Goal: Task Accomplishment & Management: Manage account settings

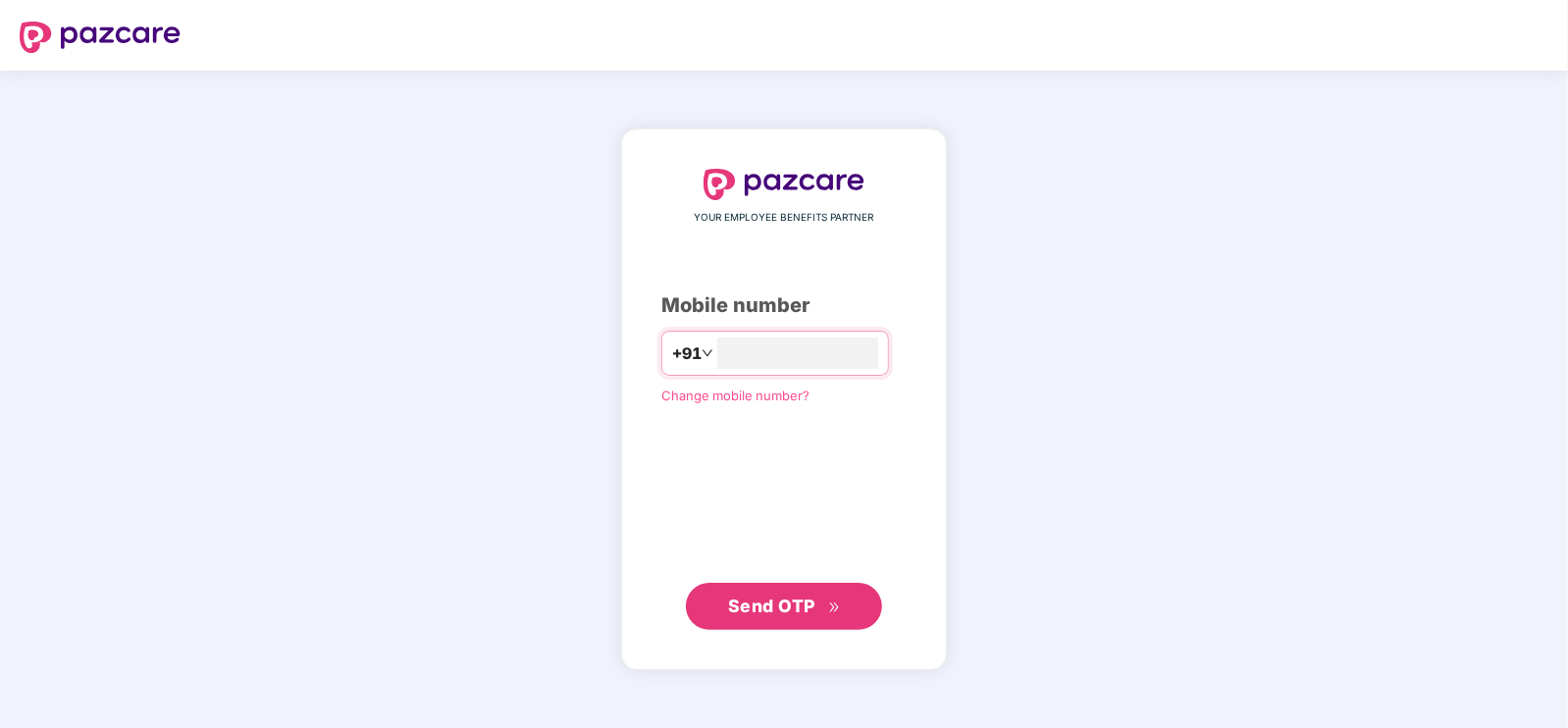
type input "**********"
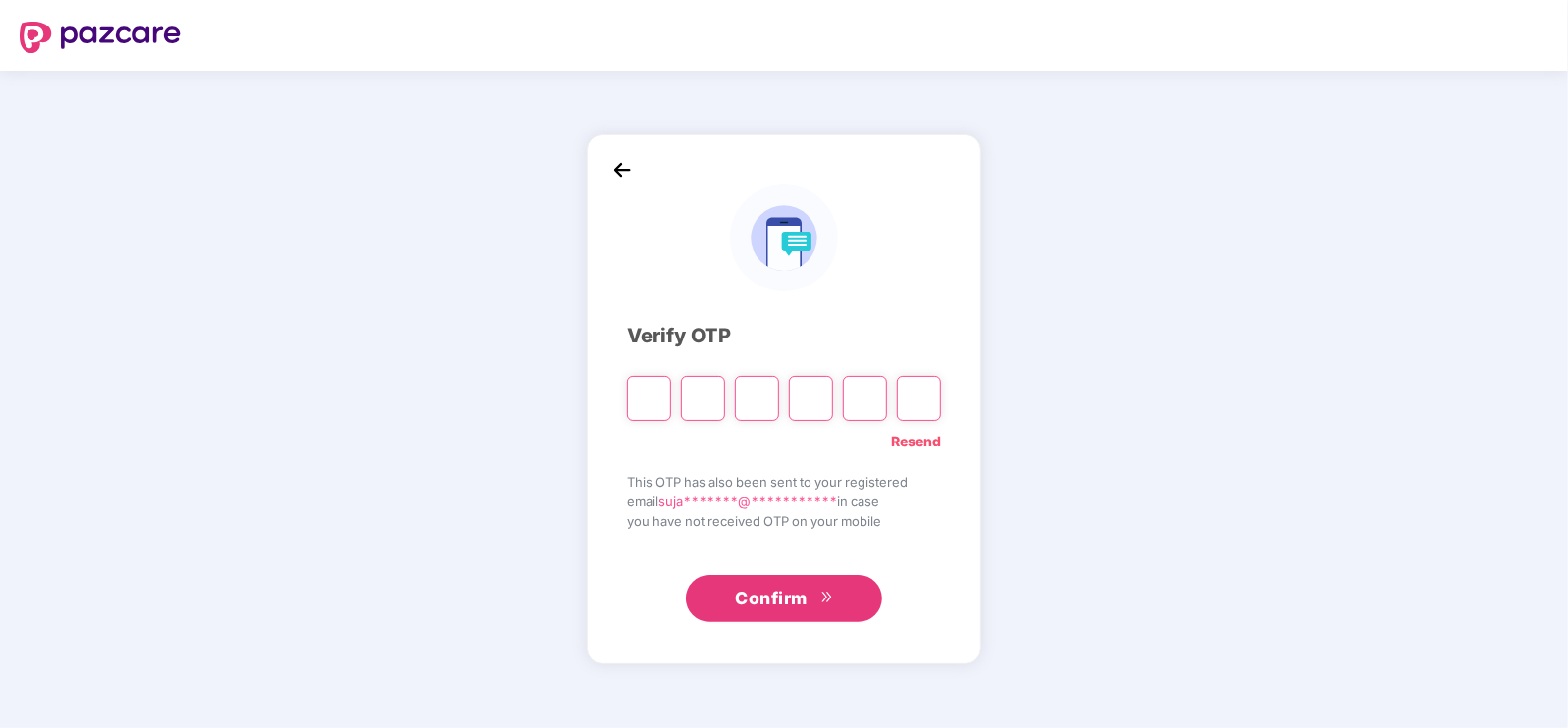
type input "*"
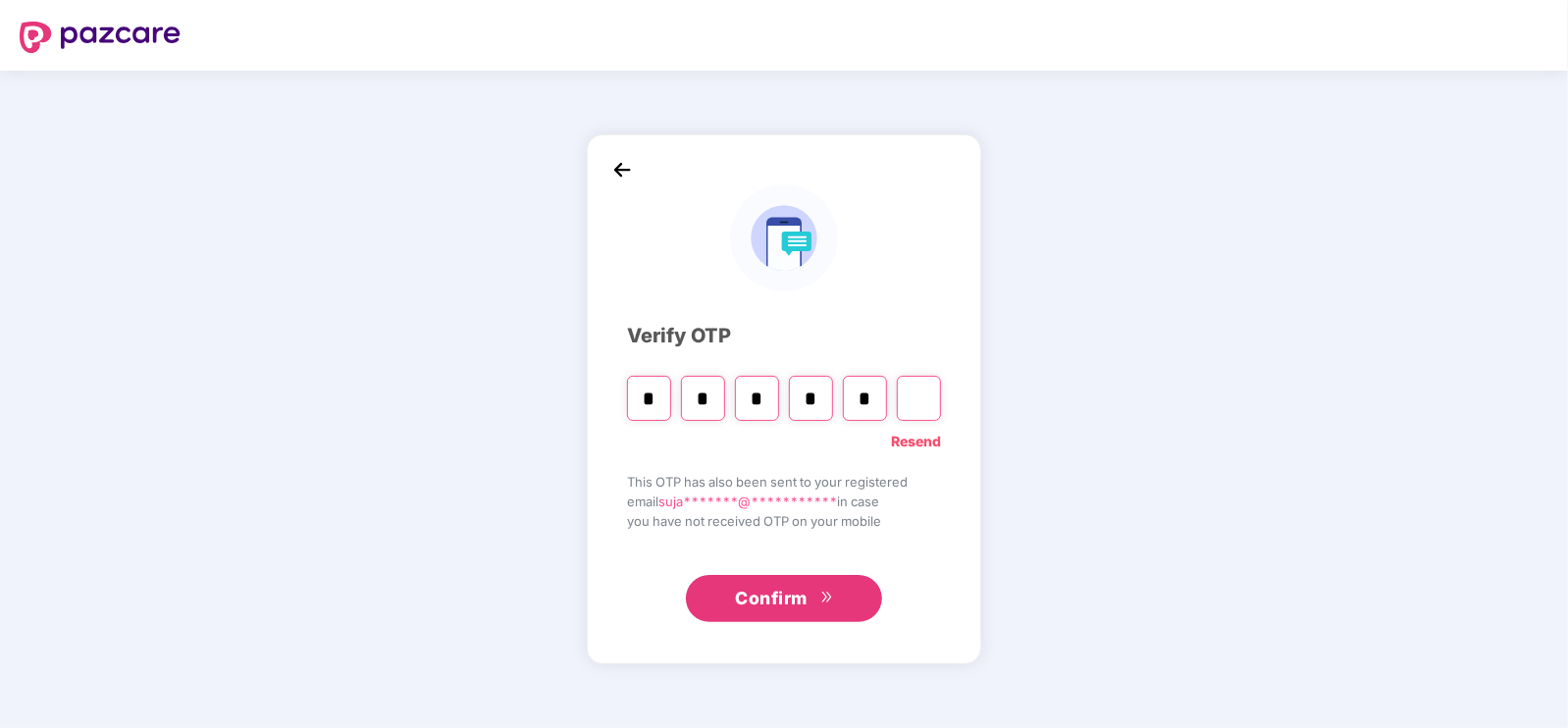
type input "*"
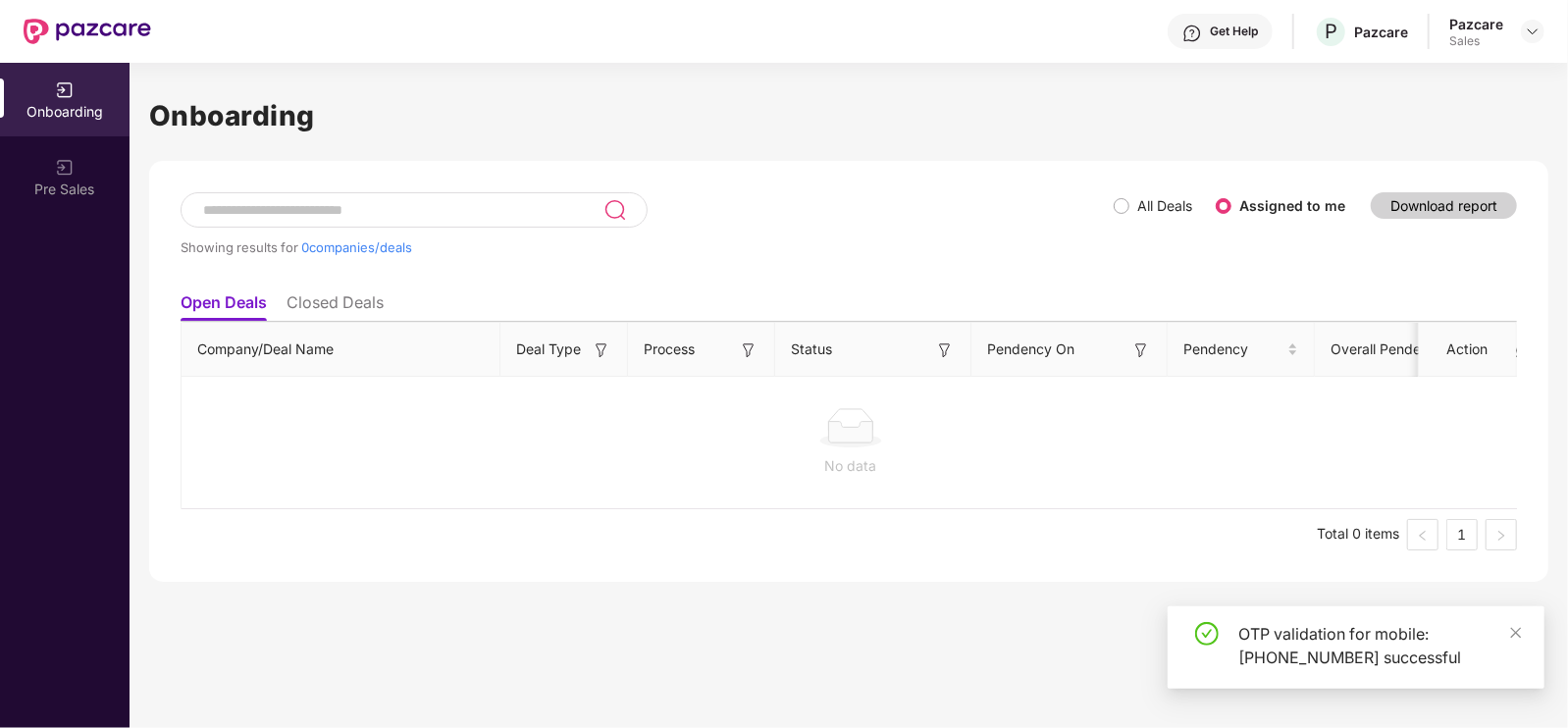
click at [1517, 33] on div "Pazcare Sales" at bounding box center [1497, 32] width 96 height 35
click at [1531, 33] on img at bounding box center [1533, 32] width 16 height 16
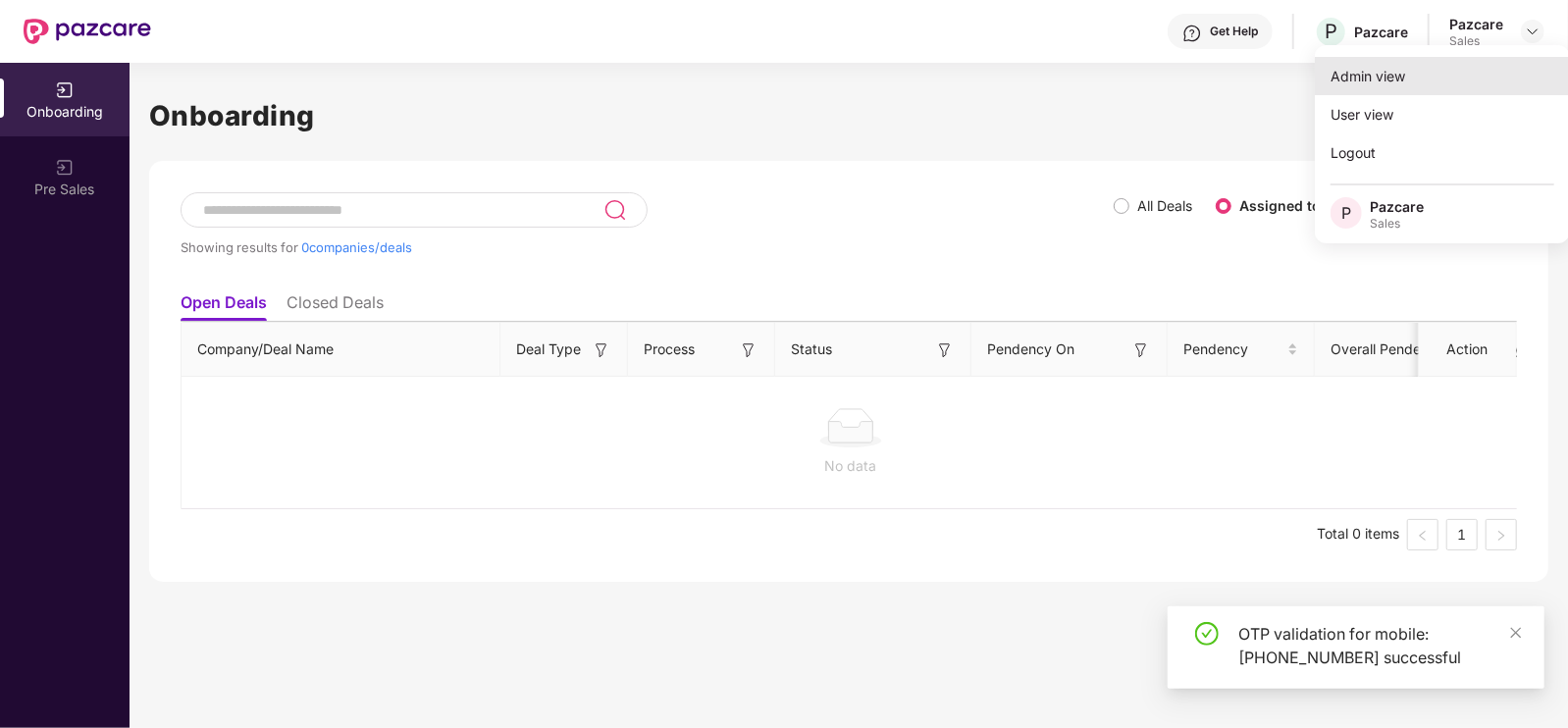
click at [1449, 80] on div "Admin view" at bounding box center [1443, 76] width 255 height 38
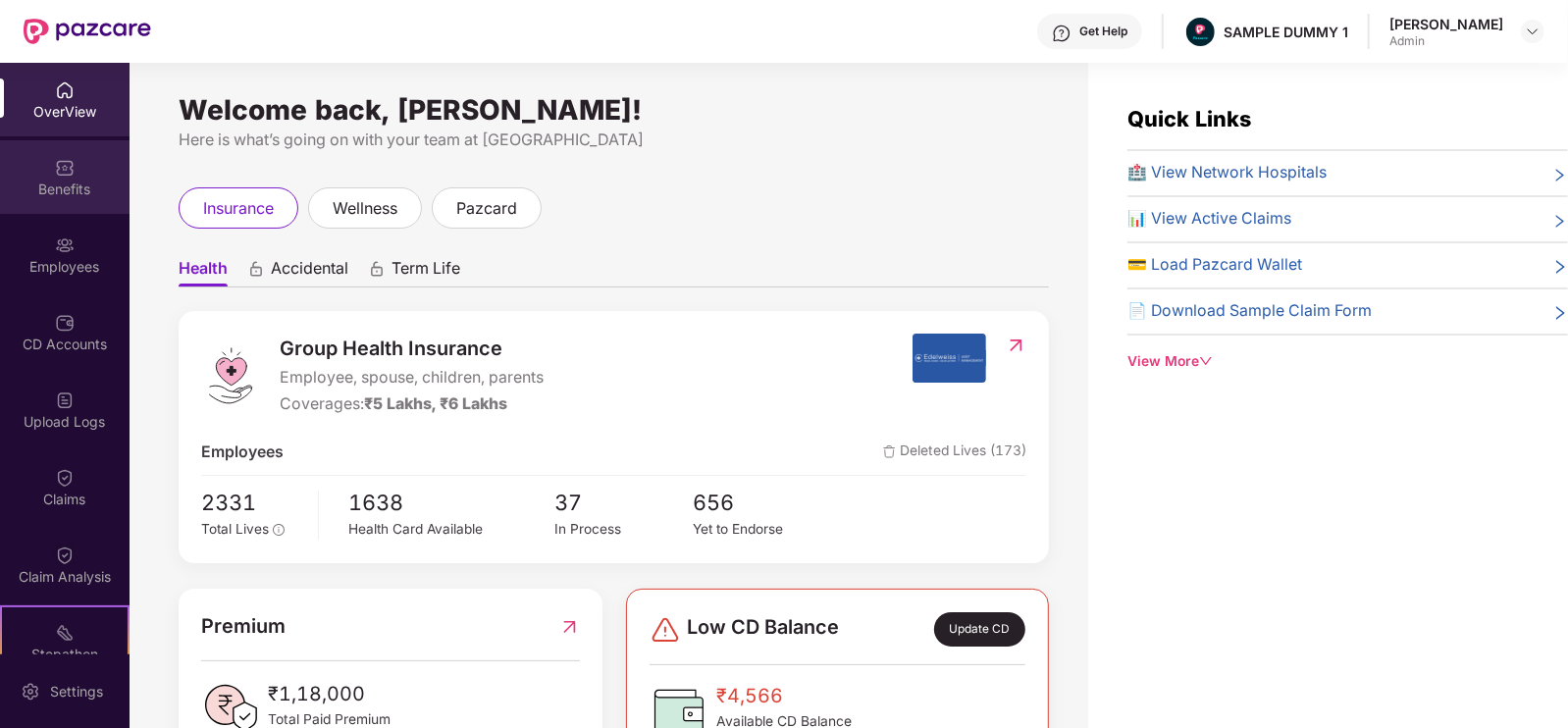
click at [65, 192] on div "Benefits" at bounding box center [65, 189] width 129 height 20
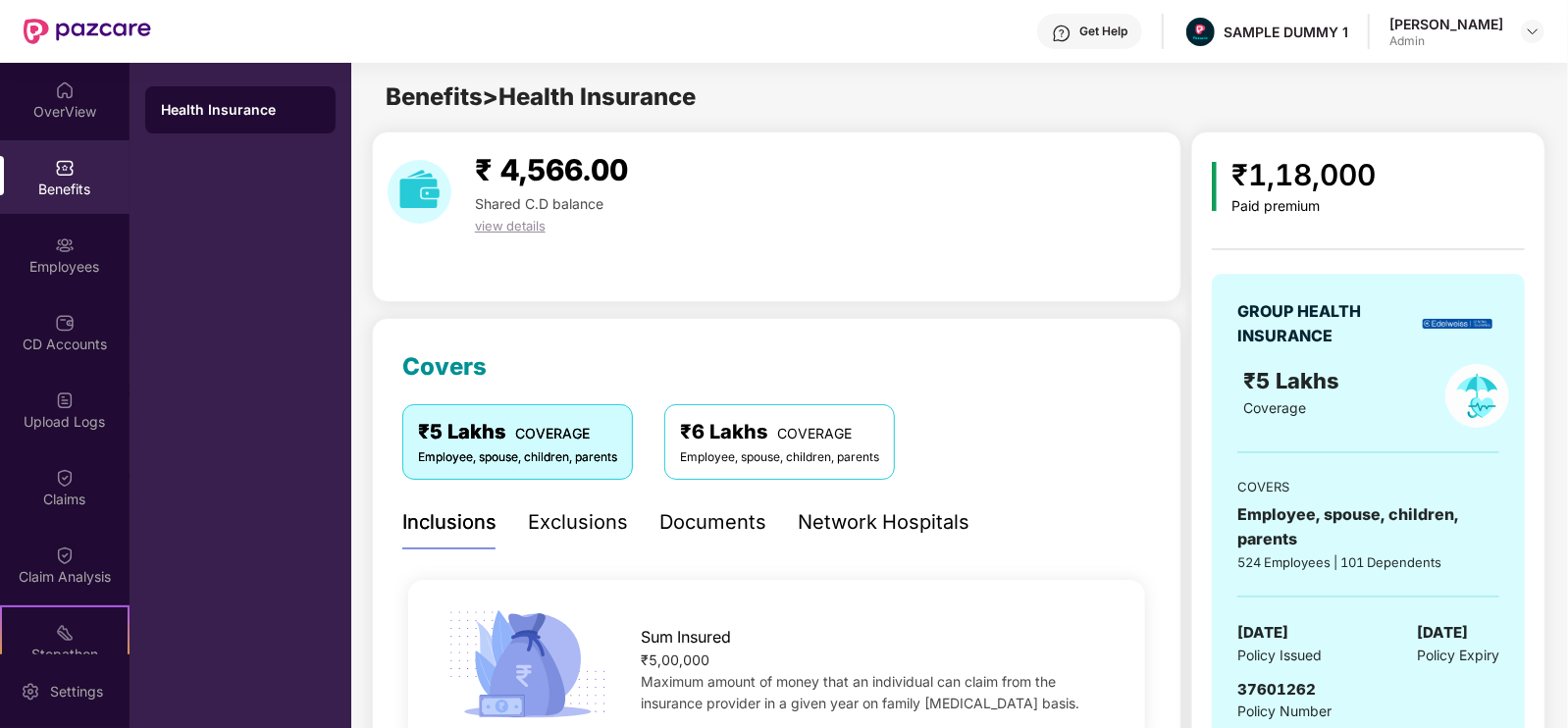
click at [557, 541] on div "Exclusions" at bounding box center [578, 522] width 100 height 54
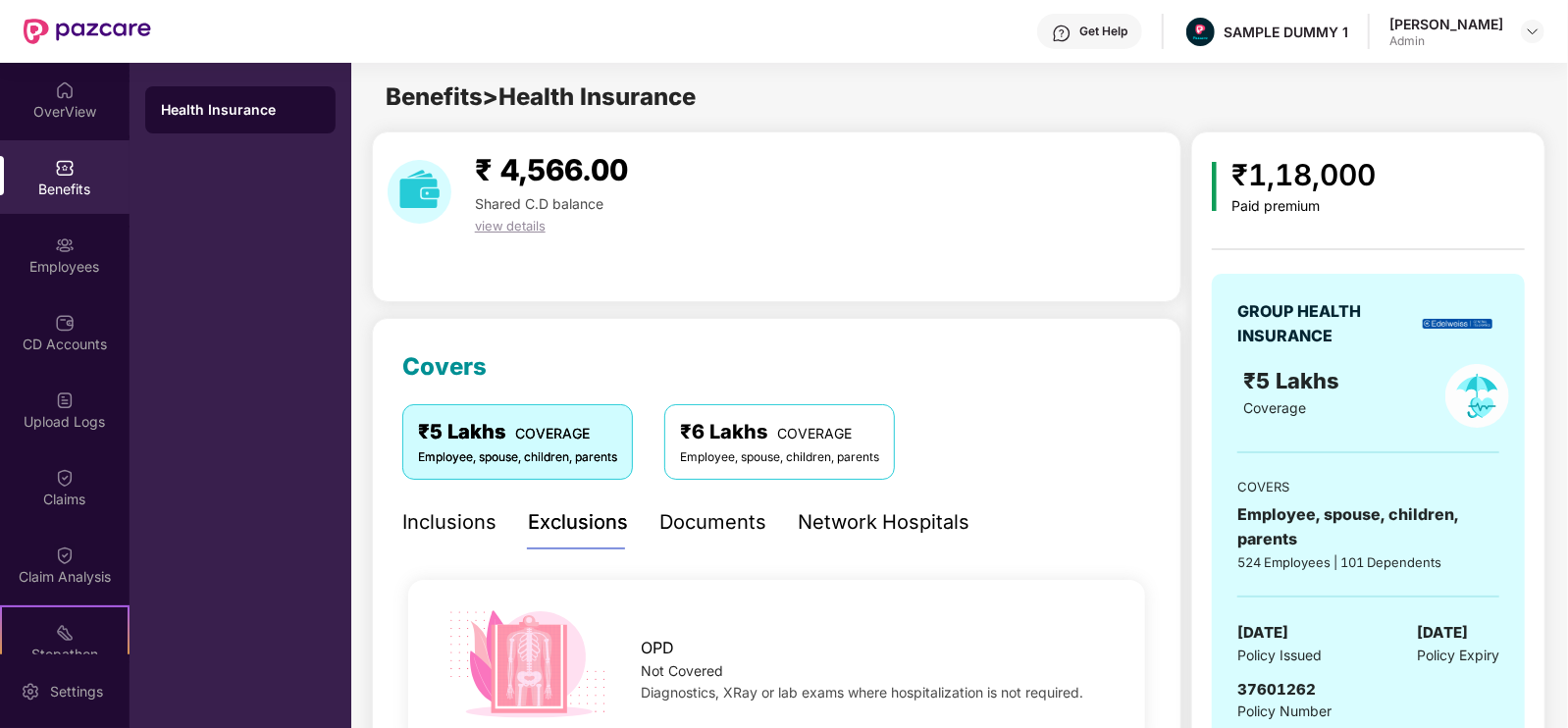
click at [703, 516] on div "Documents" at bounding box center [713, 522] width 107 height 31
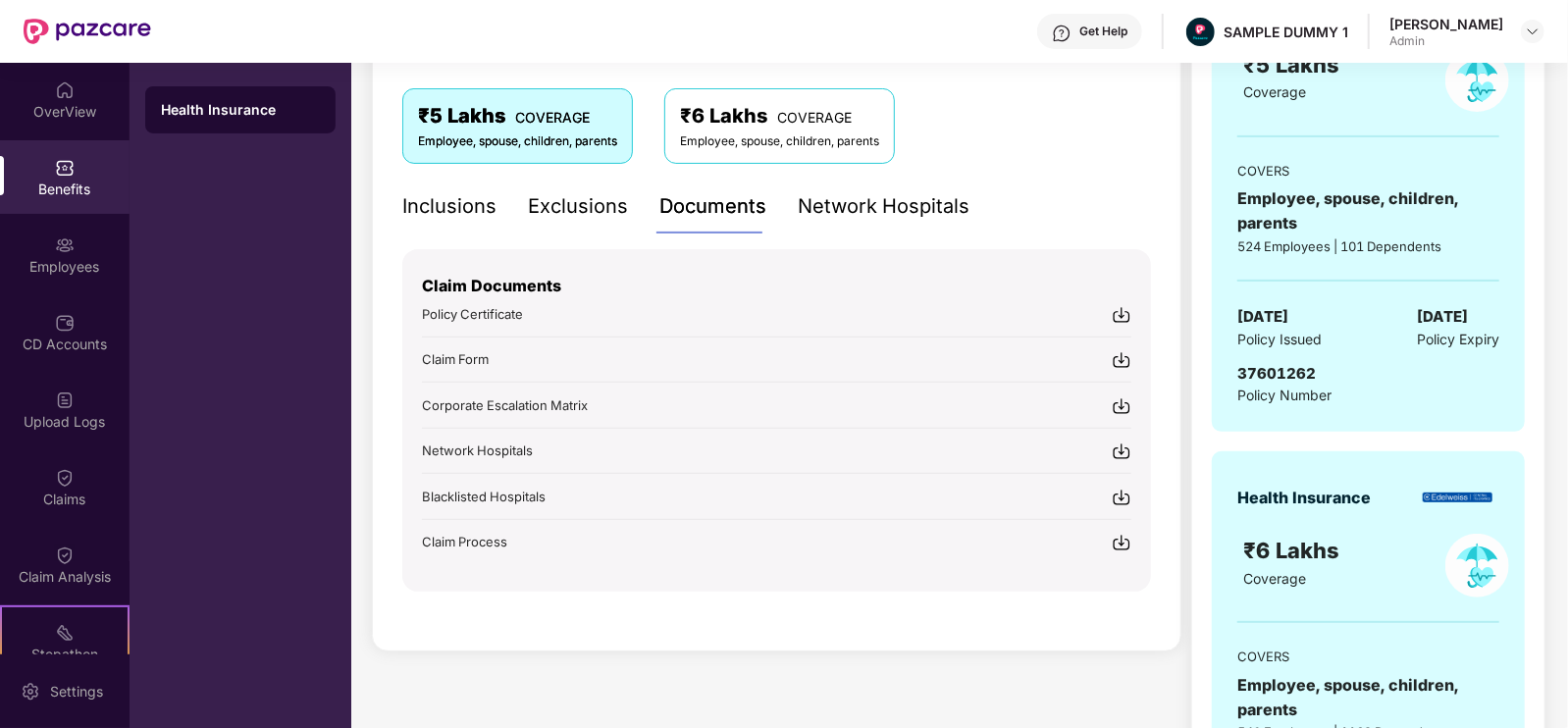
scroll to position [315, 0]
click at [902, 171] on div "₹5 Lakhs COVERAGE Employee, spouse, children, parents ₹6 Lakhs COVERAGE Employe…" at bounding box center [776, 134] width 749 height 91
click at [930, 201] on div "Network Hospitals" at bounding box center [883, 207] width 172 height 31
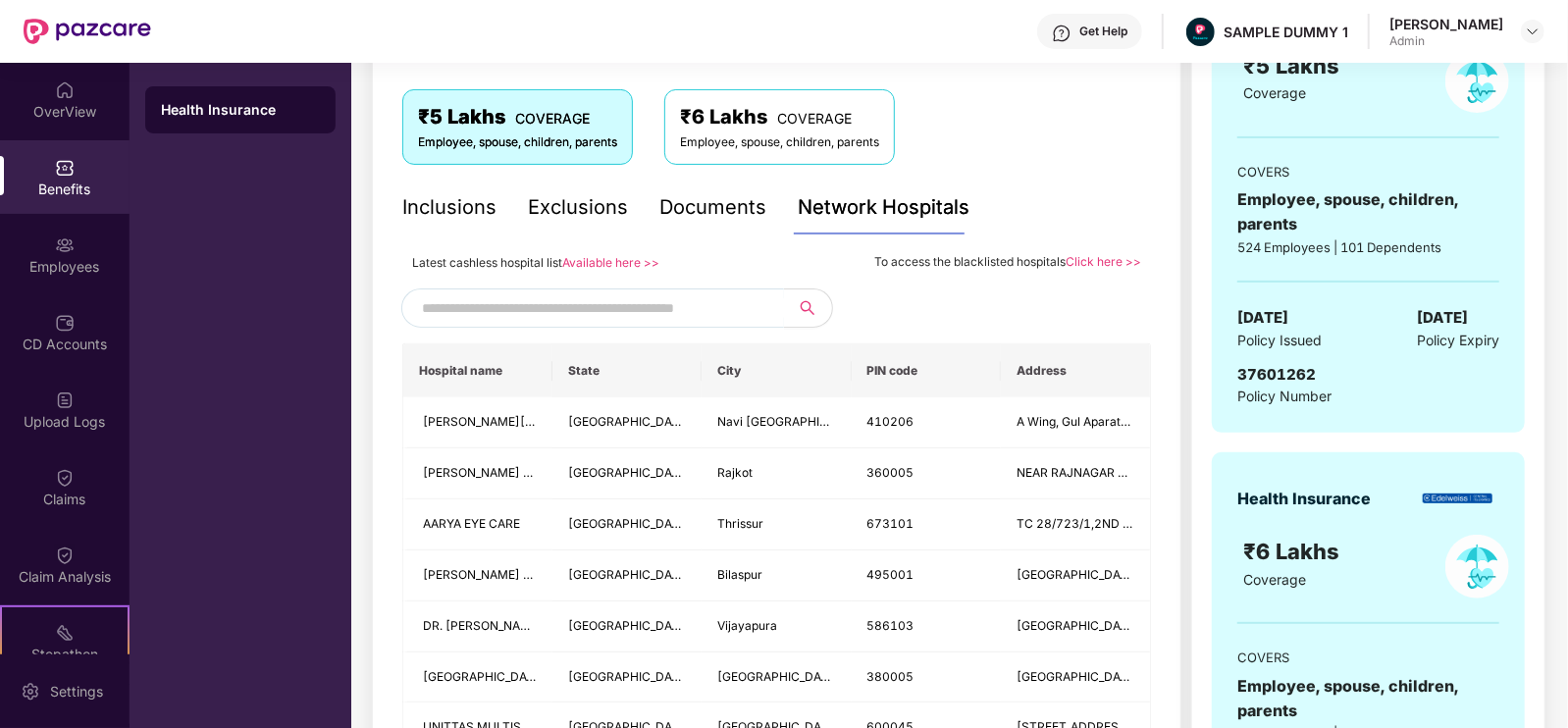
click at [649, 294] on input "text" at bounding box center [589, 308] width 335 height 30
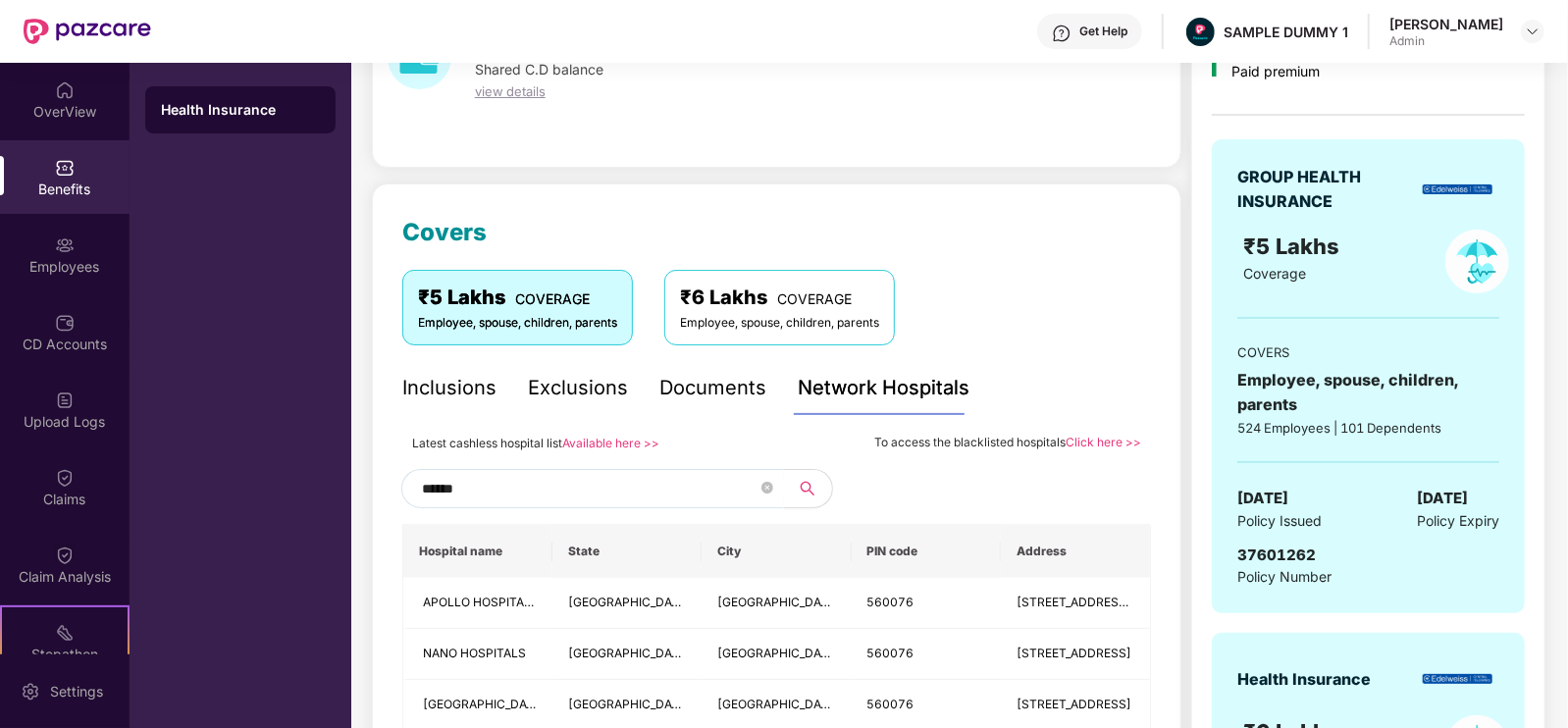
scroll to position [133, 0]
type input "******"
click at [89, 258] on div "Employees" at bounding box center [65, 267] width 129 height 20
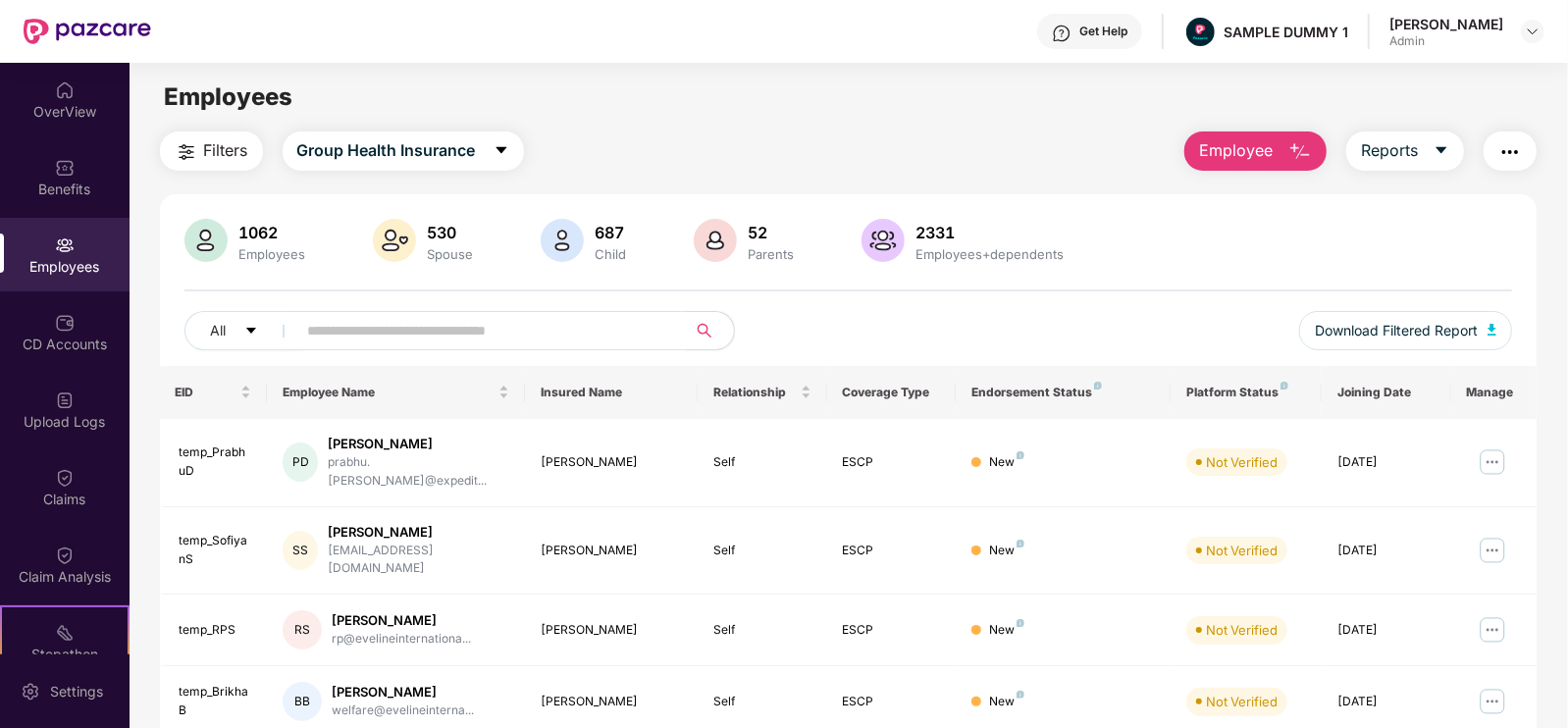
click at [1237, 150] on span "Employee" at bounding box center [1236, 150] width 74 height 25
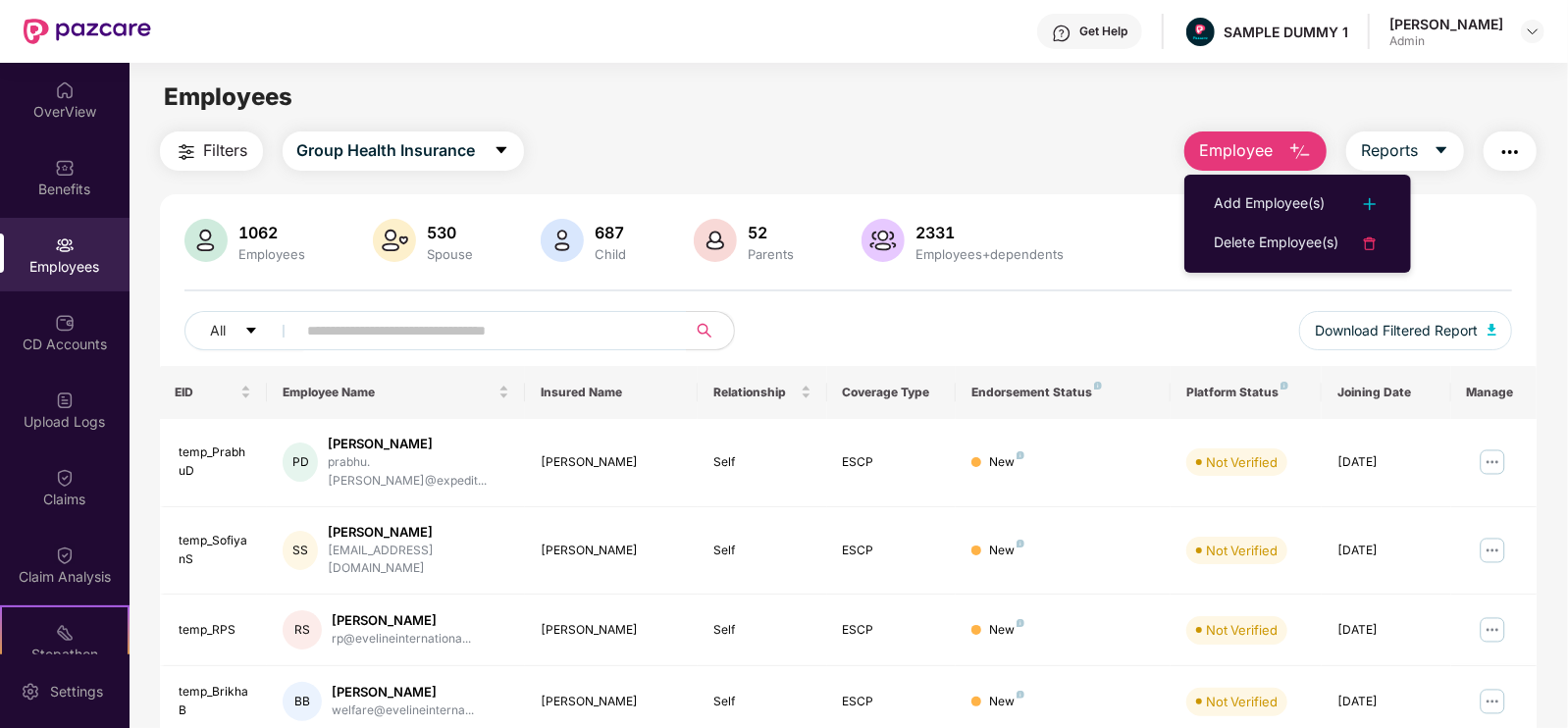
click at [1253, 177] on ul "Add Employee(s) Delete Employee(s)" at bounding box center [1297, 224] width 227 height 98
click at [1258, 192] on div "Add Employee(s)" at bounding box center [1269, 204] width 110 height 24
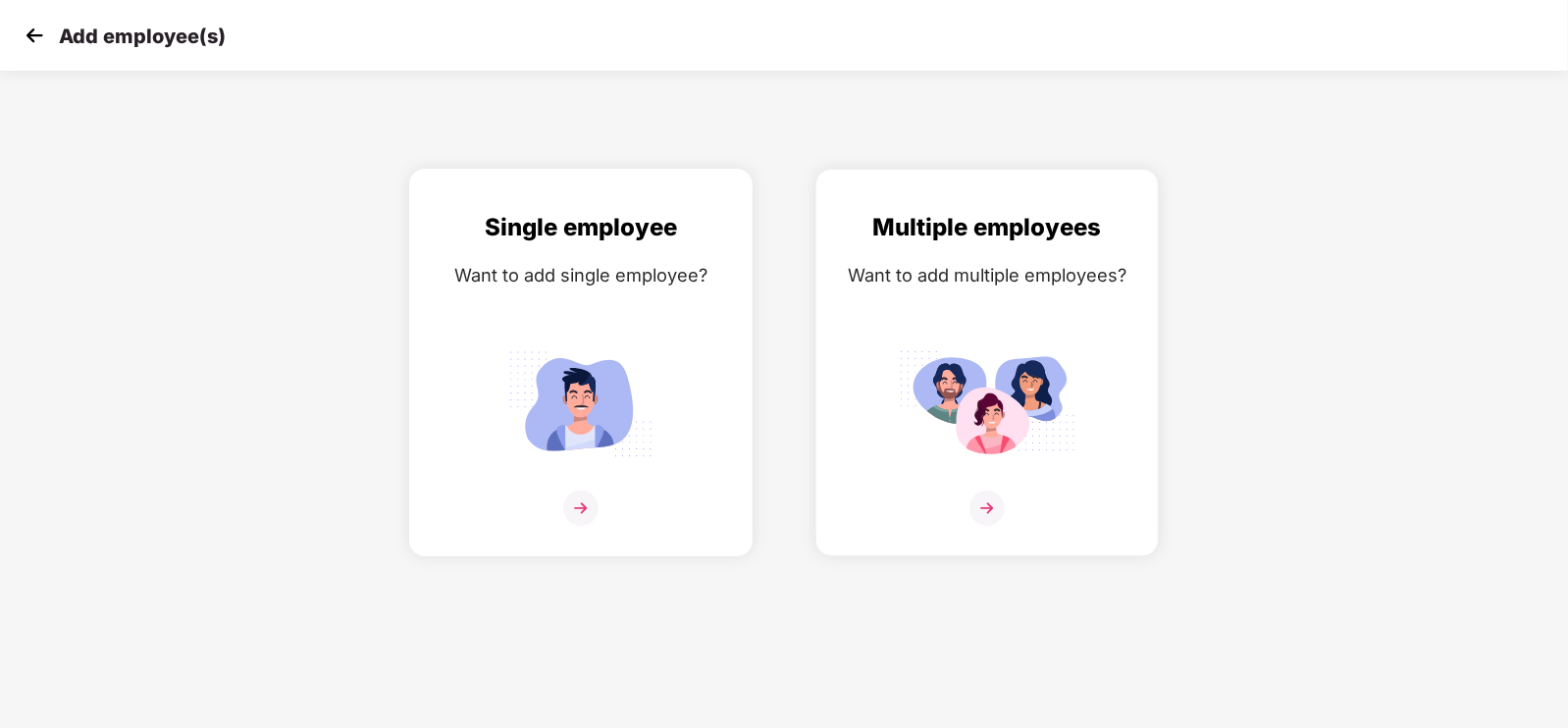
click at [663, 320] on div "Single employee Want to add single employee?" at bounding box center [581, 379] width 302 height 341
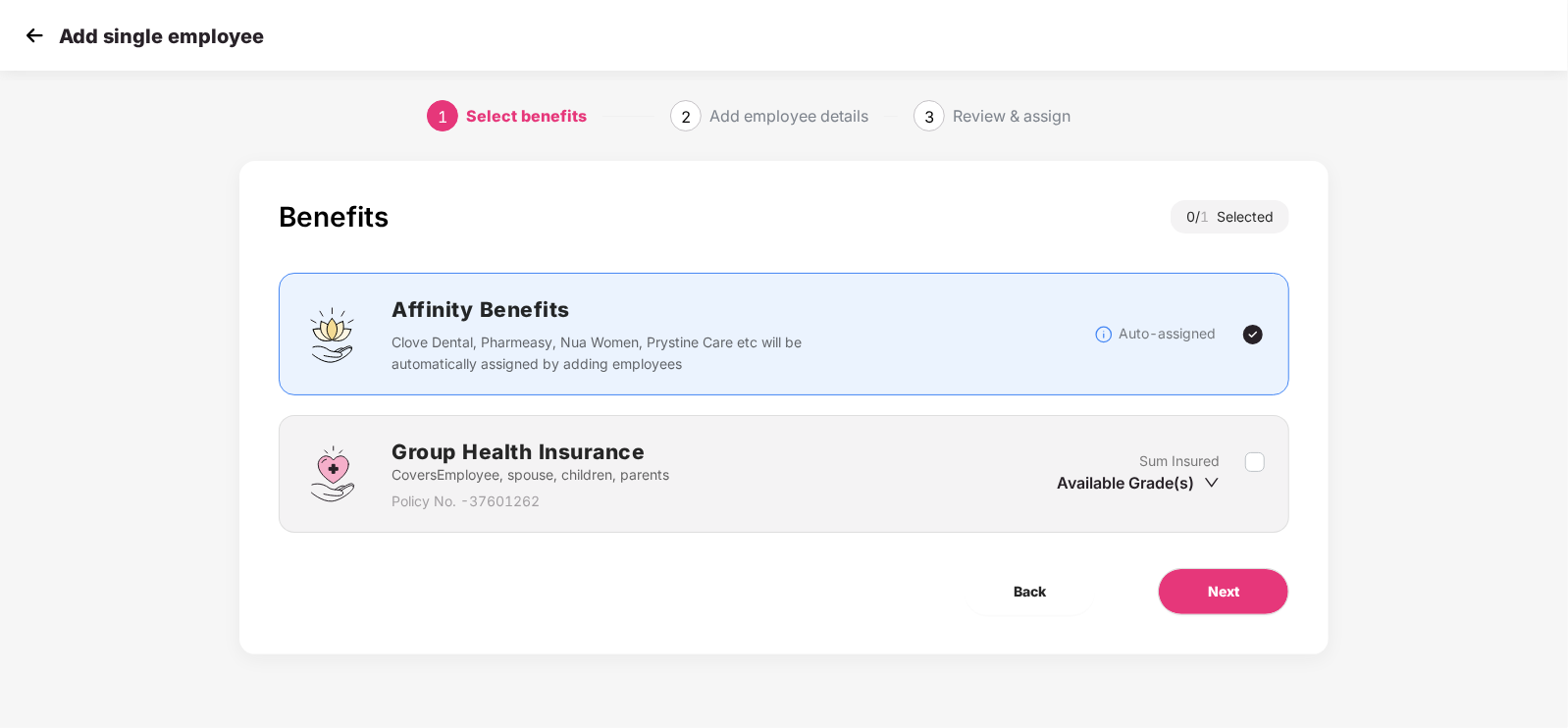
click at [1188, 492] on div "Sum Insured Available Grade(s)" at bounding box center [1150, 474] width 188 height 48
click at [1202, 484] on div "Available Grade(s)" at bounding box center [1138, 482] width 163 height 22
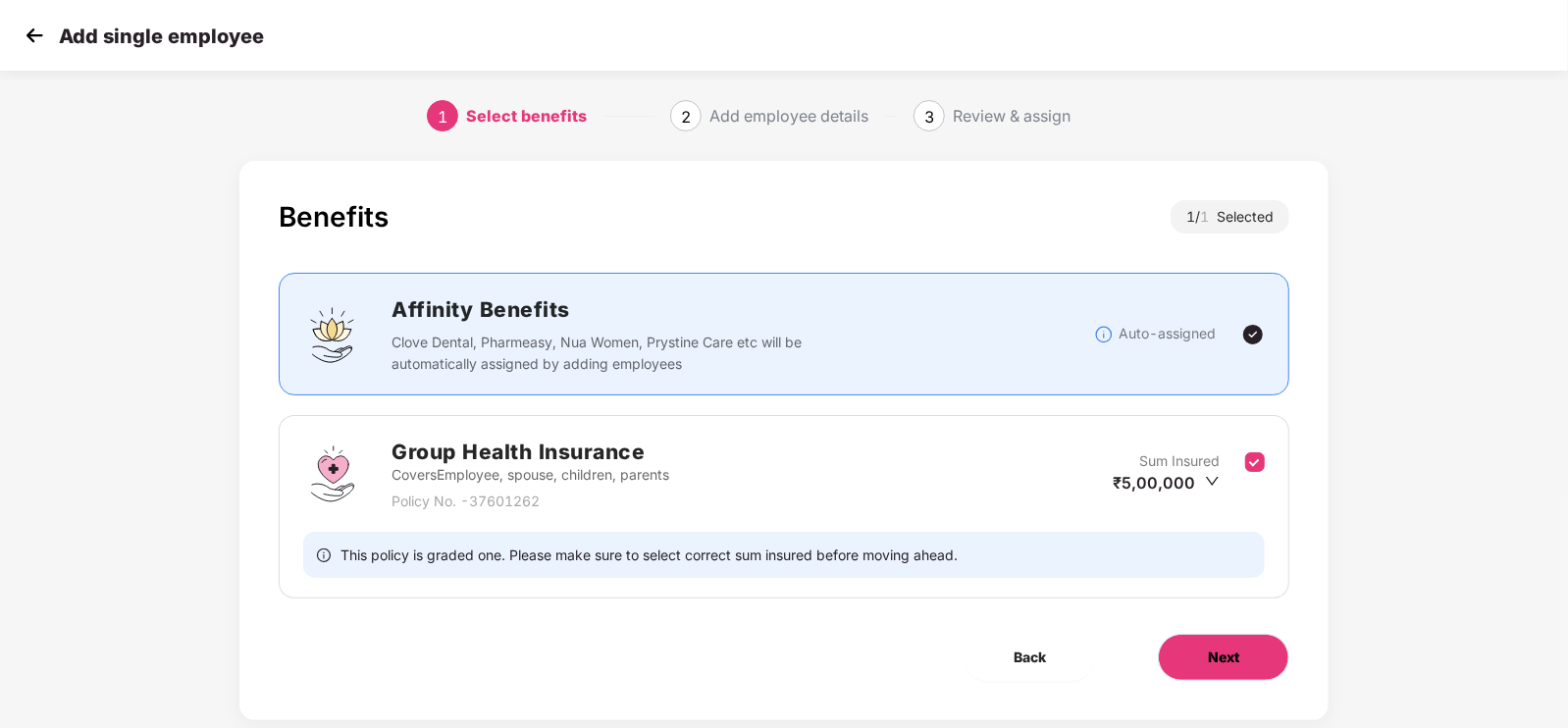
click at [1227, 659] on span "Next" at bounding box center [1224, 657] width 32 height 22
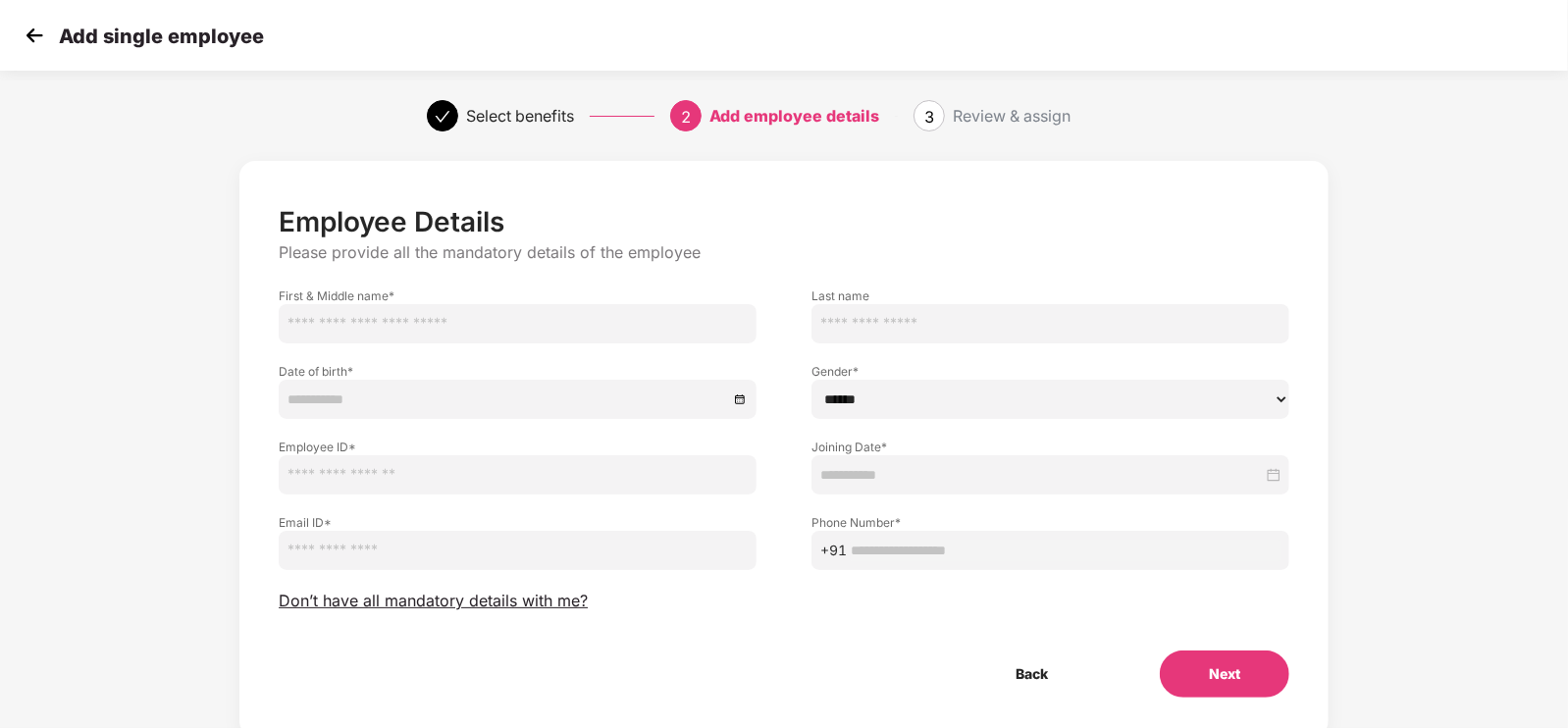
click at [37, 24] on img at bounding box center [35, 36] width 30 height 30
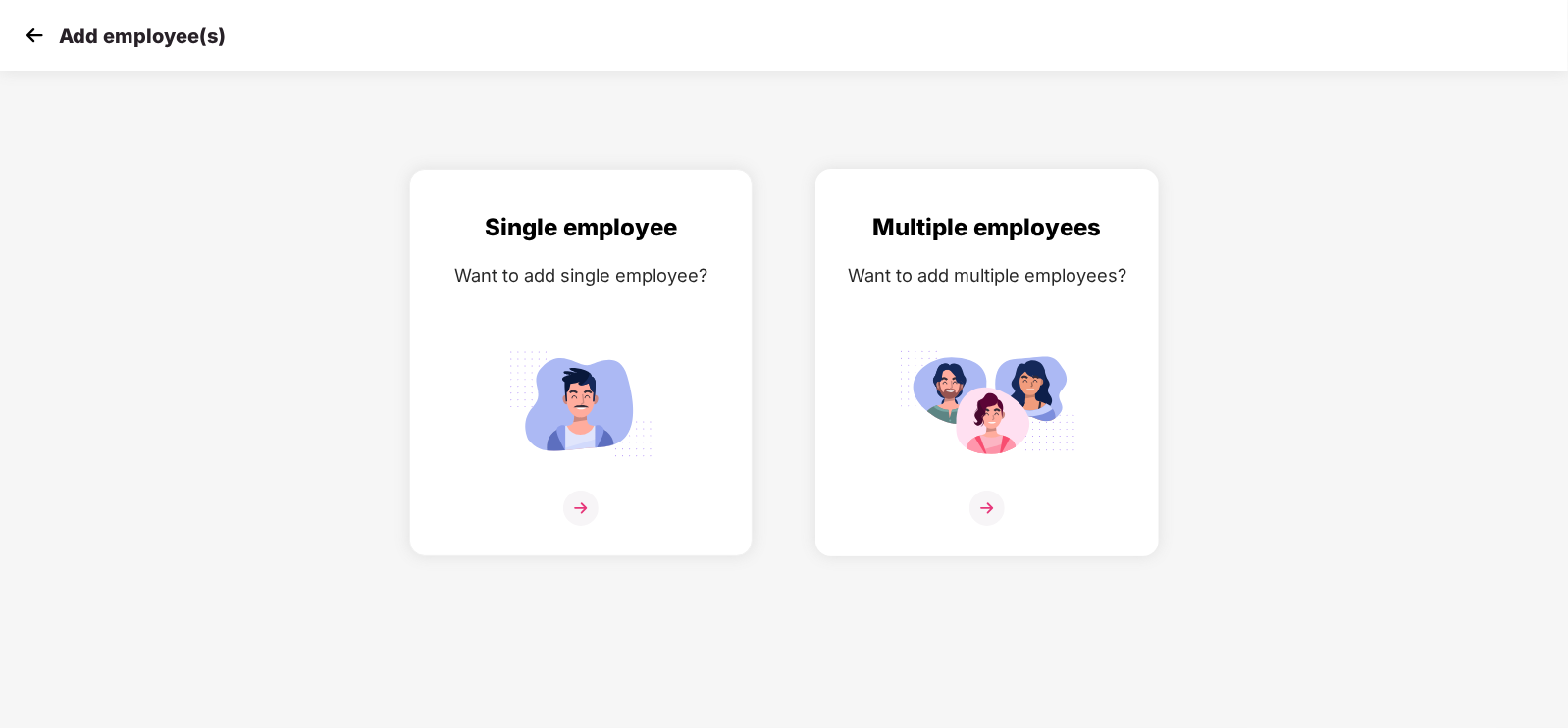
click at [948, 311] on div "Multiple employees Want to add multiple employees?" at bounding box center [987, 379] width 302 height 341
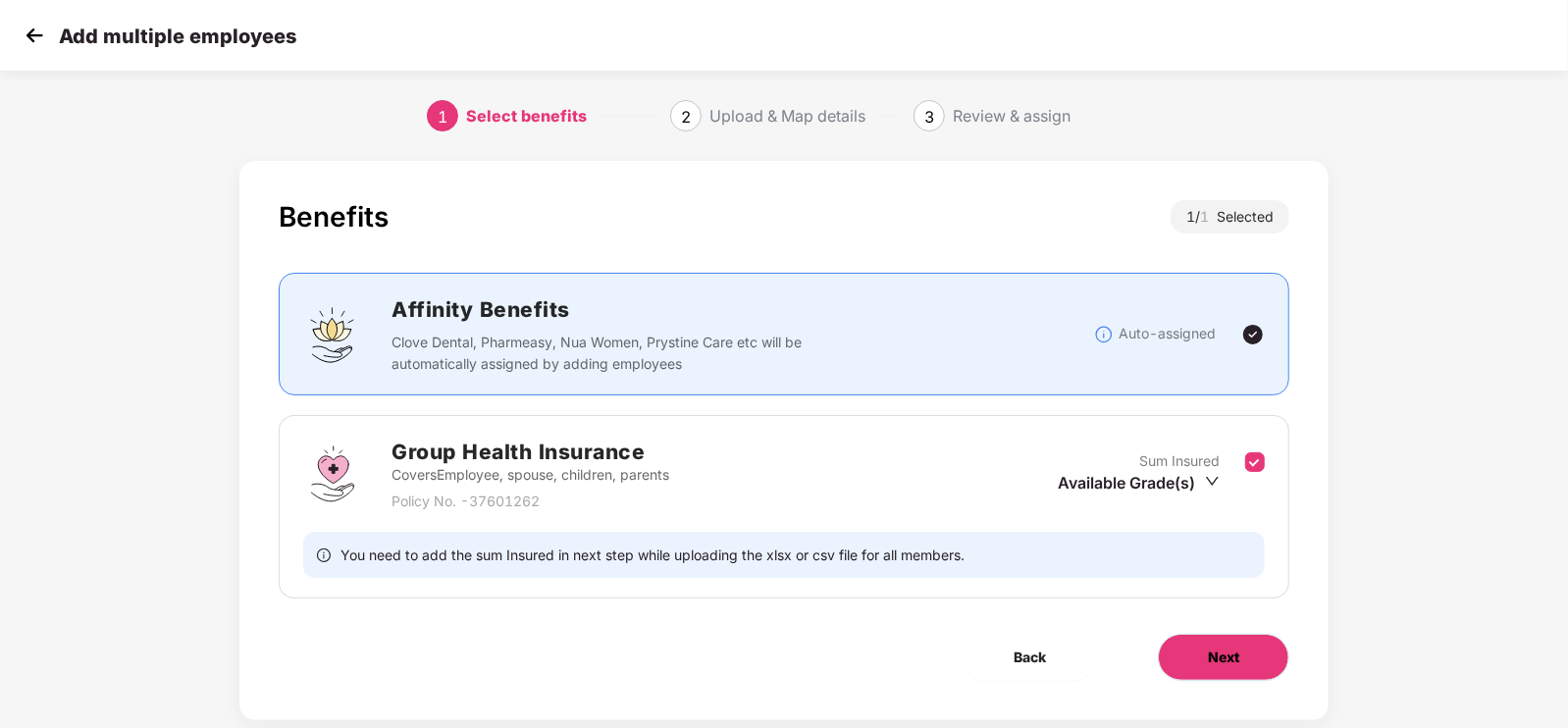
click at [1213, 652] on span "Next" at bounding box center [1224, 657] width 32 height 22
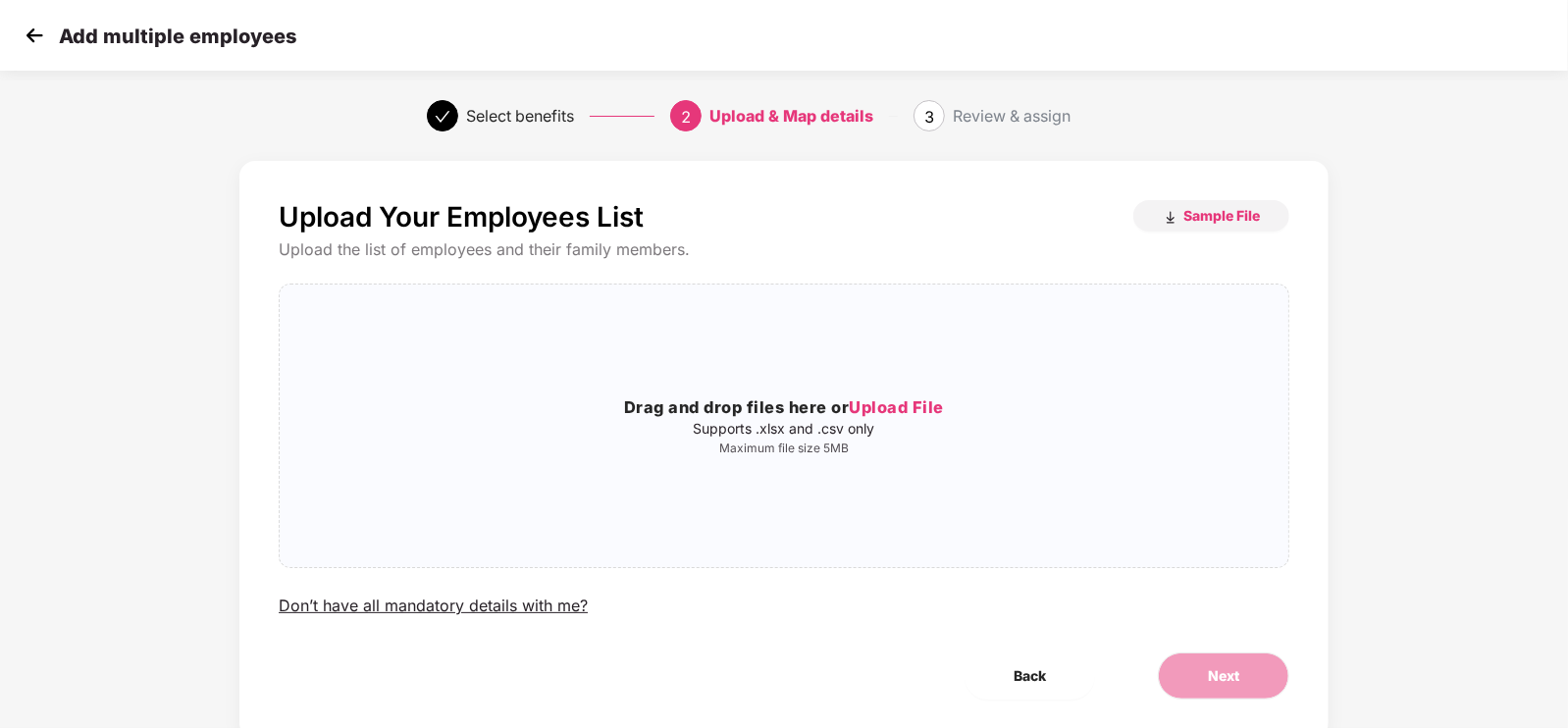
click at [35, 36] on img at bounding box center [35, 36] width 30 height 30
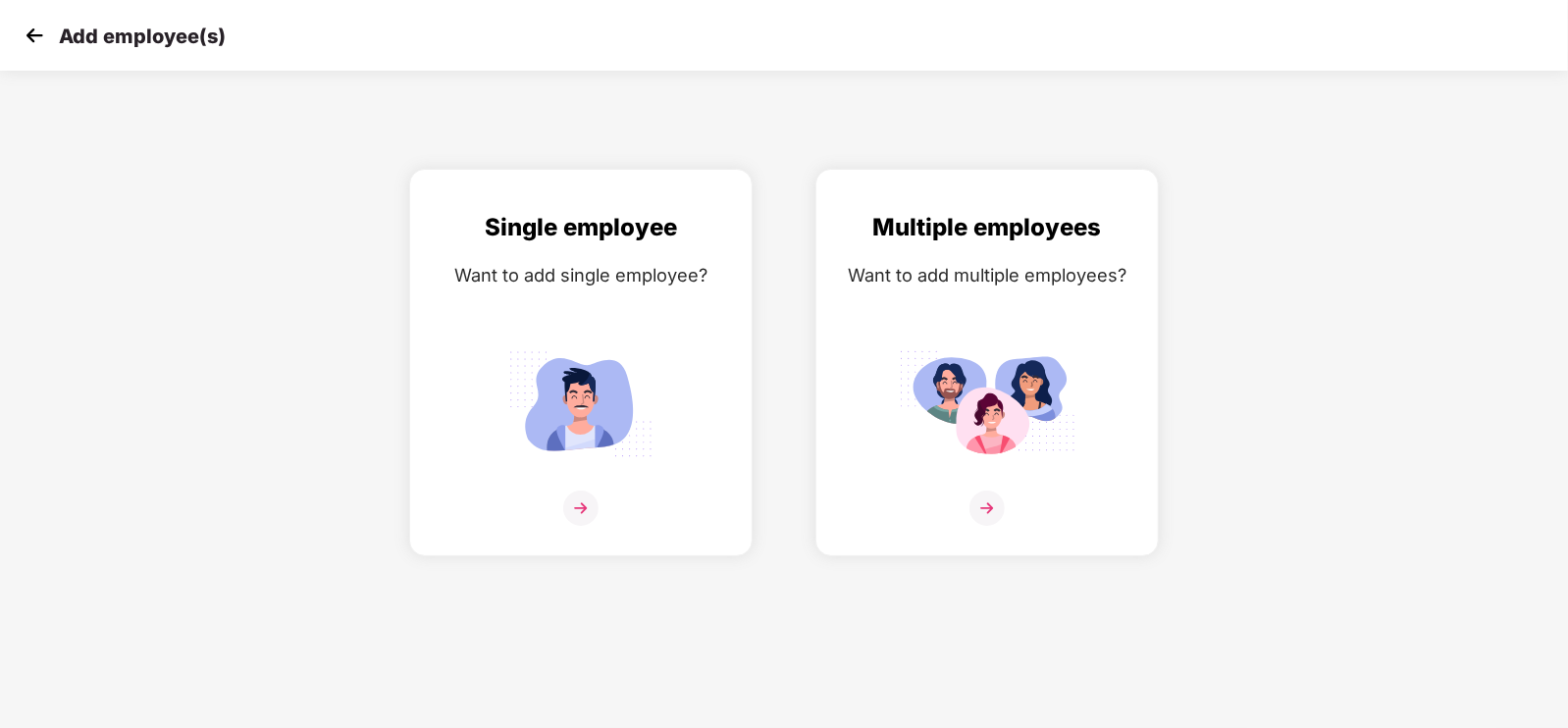
click at [35, 36] on img at bounding box center [35, 36] width 30 height 30
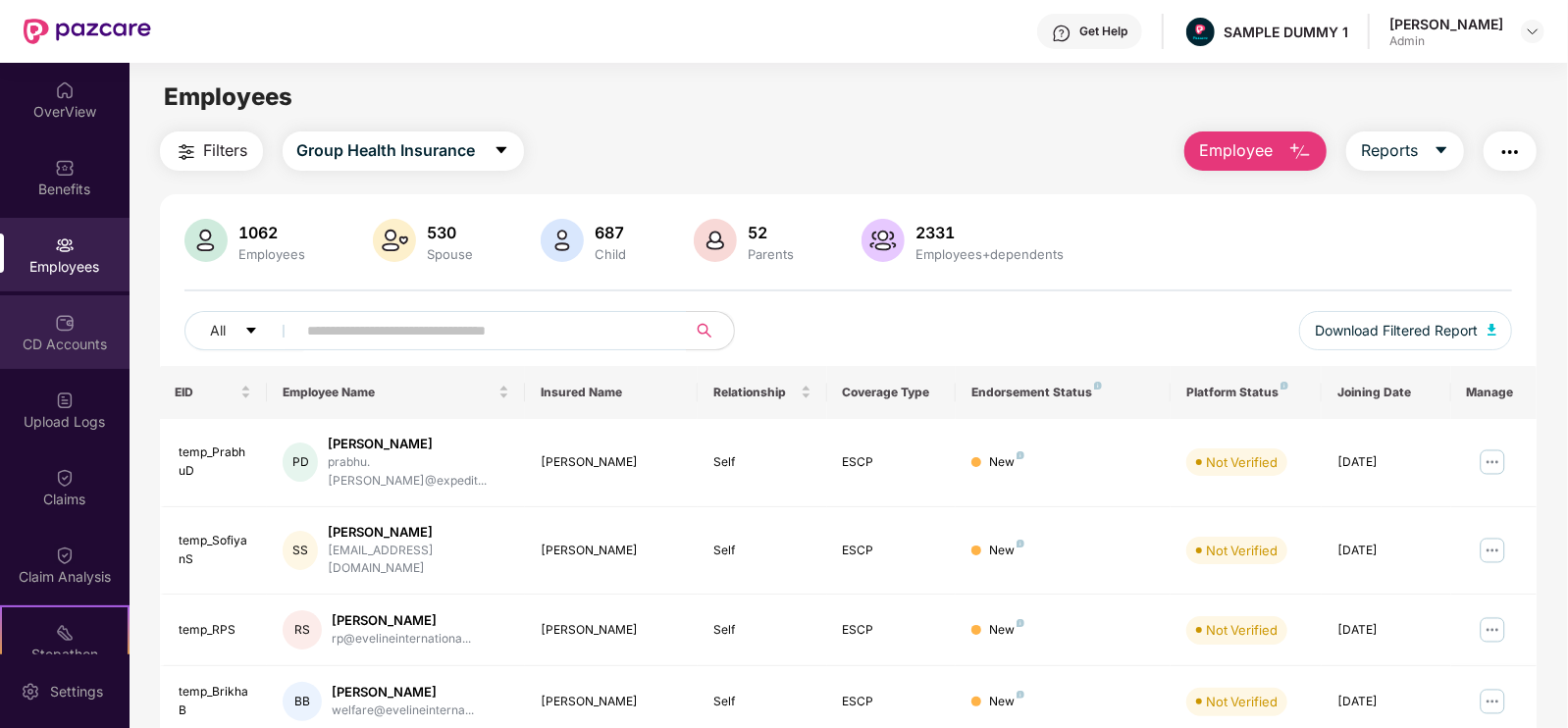
click at [63, 334] on div "CD Accounts" at bounding box center [65, 344] width 129 height 20
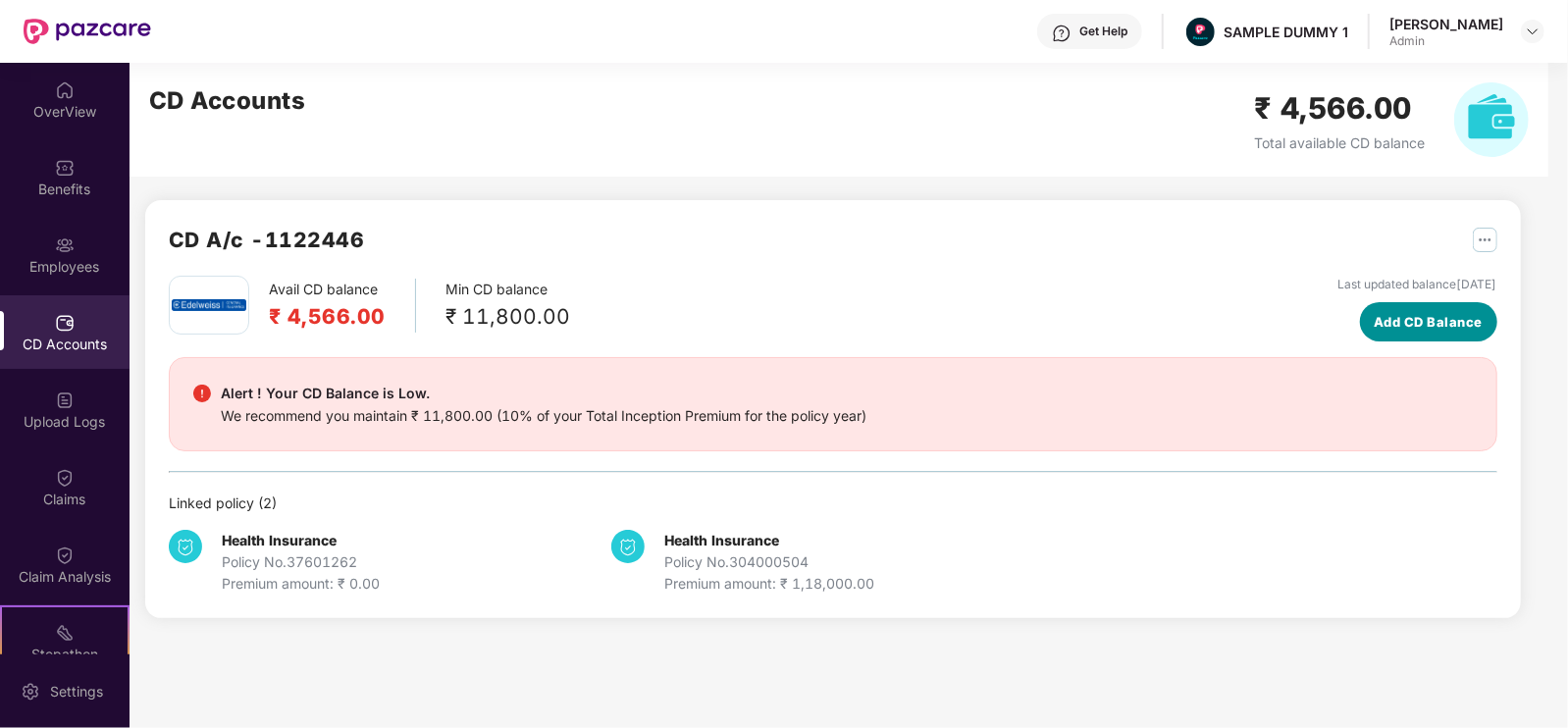
click at [1374, 325] on span "Add CD Balance" at bounding box center [1428, 322] width 108 height 20
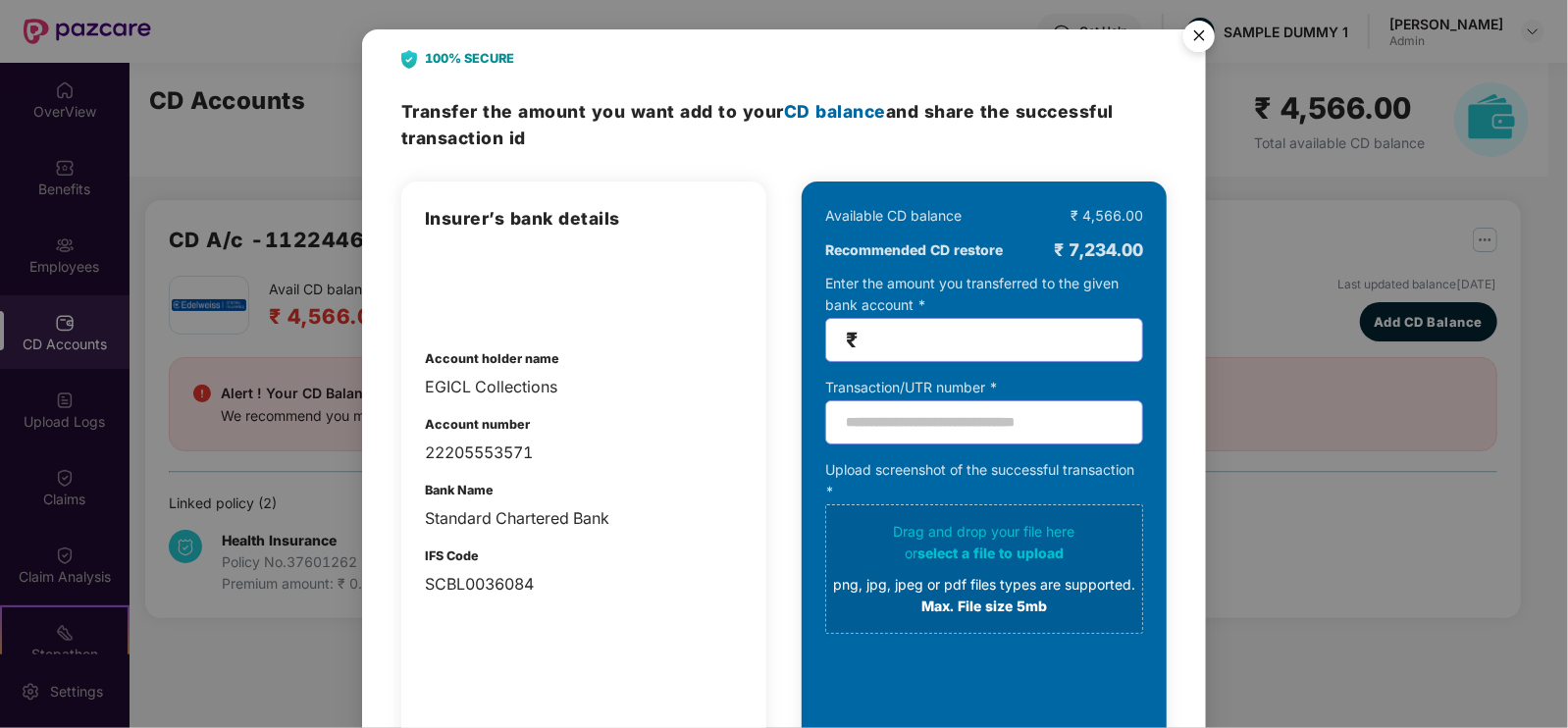
click at [1213, 29] on img "Close" at bounding box center [1199, 39] width 55 height 55
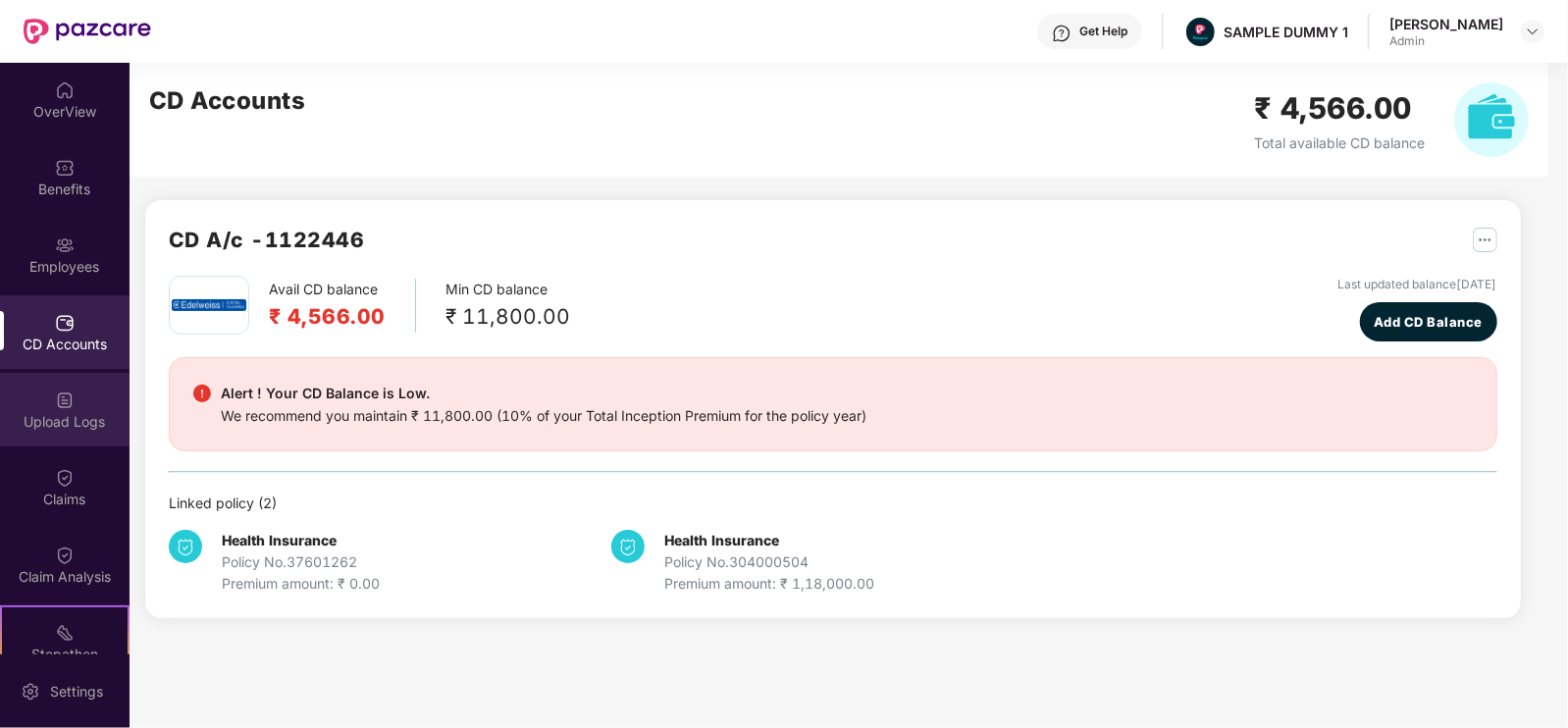
click at [60, 422] on div "Upload Logs" at bounding box center [65, 422] width 129 height 20
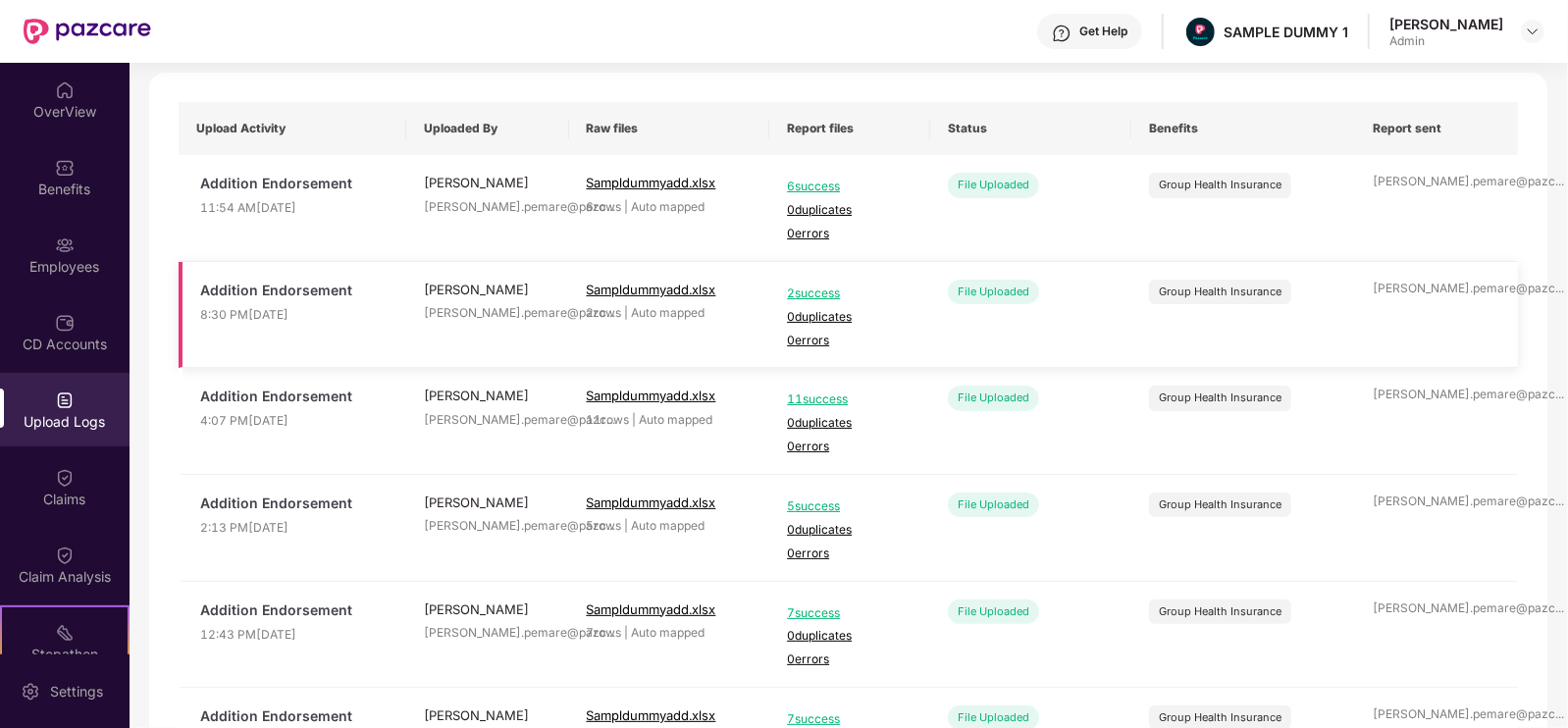
scroll to position [387, 0]
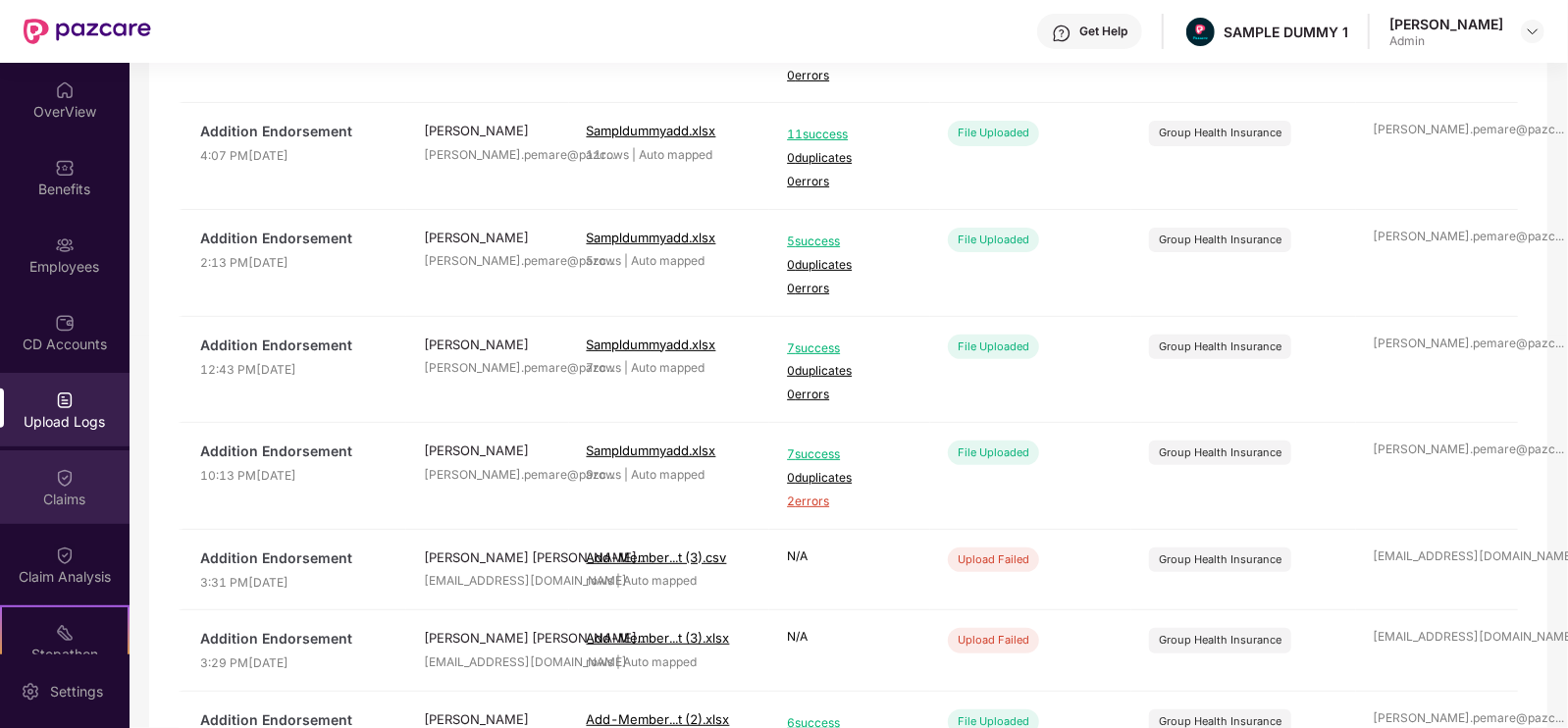
click at [101, 489] on div "Claims" at bounding box center [65, 499] width 129 height 20
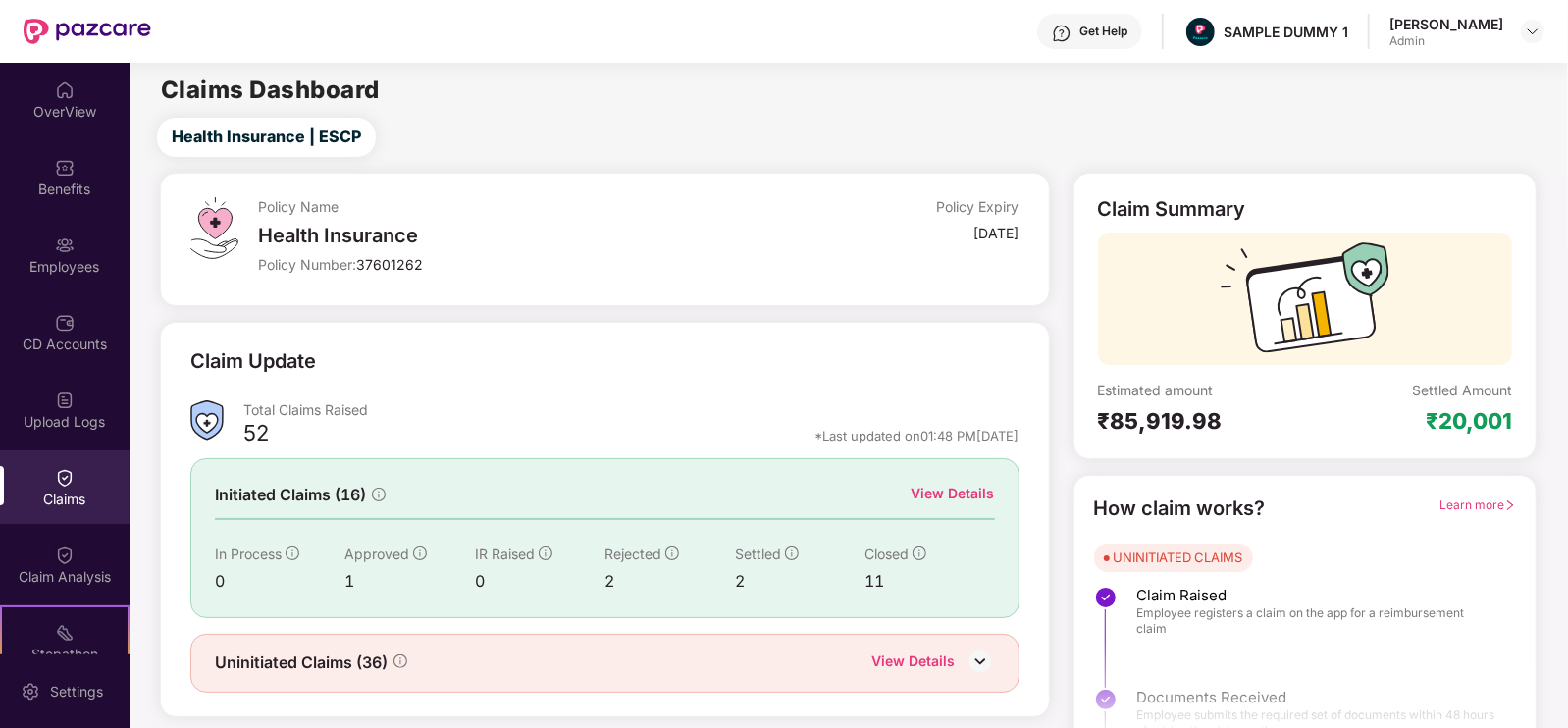
scroll to position [39, 0]
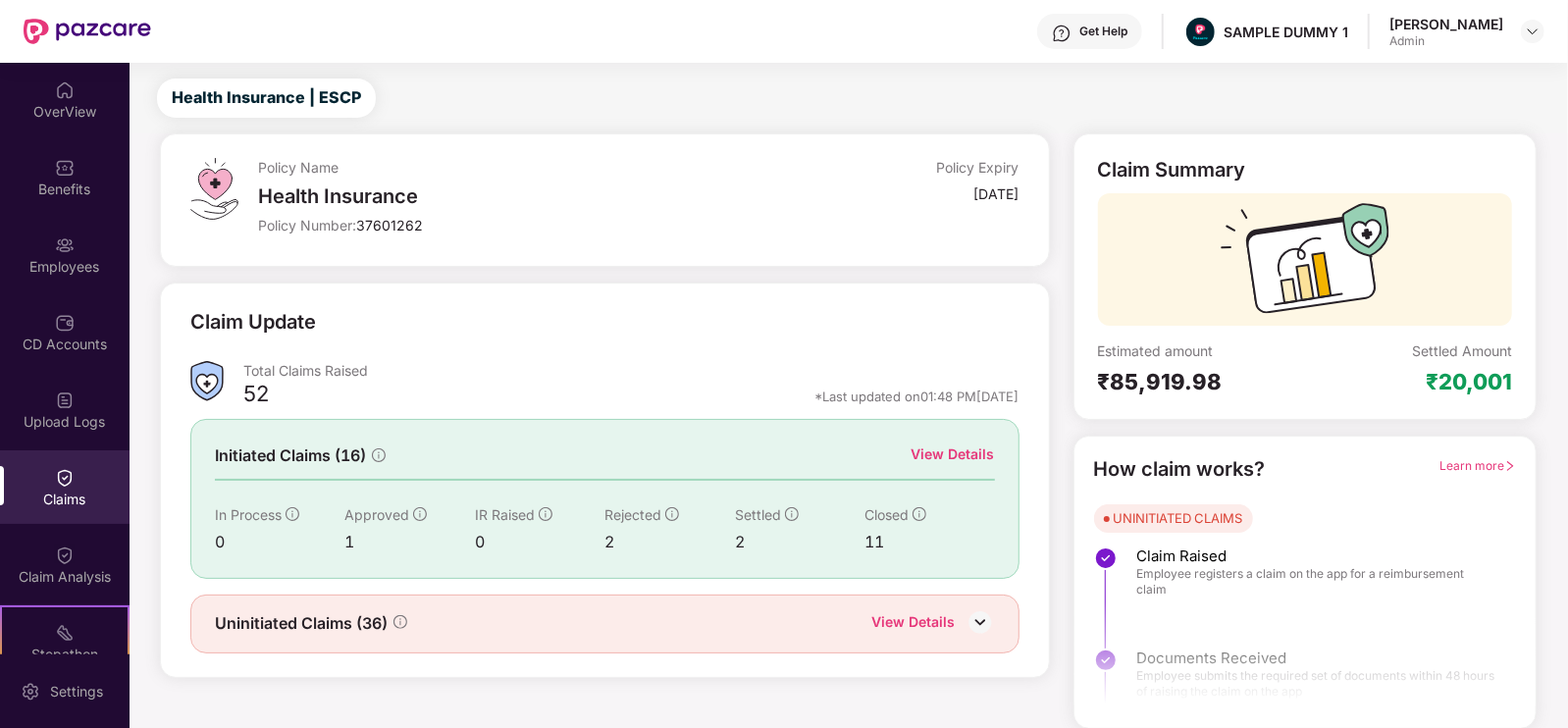
click at [969, 453] on div "View Details" at bounding box center [953, 455] width 84 height 22
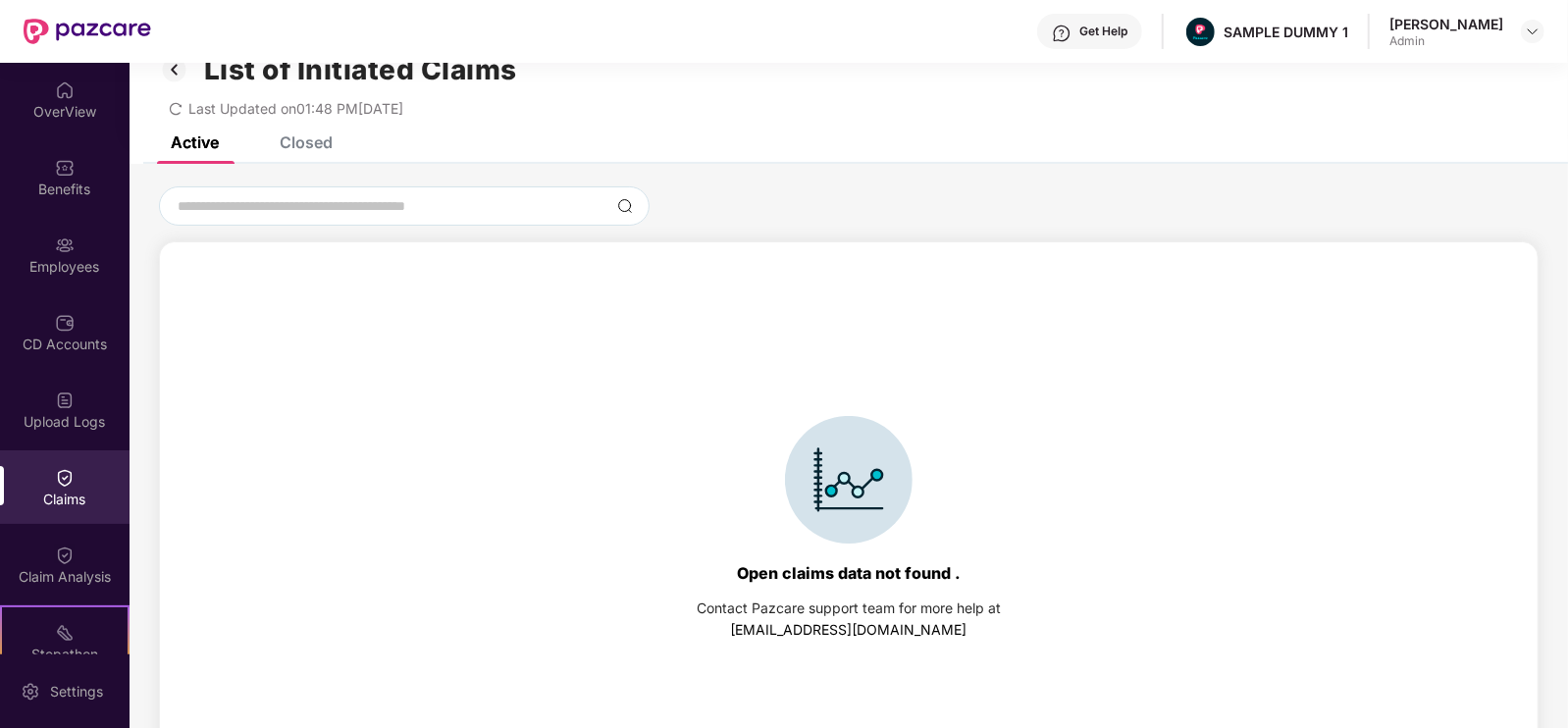
click at [299, 147] on div "Closed" at bounding box center [305, 142] width 53 height 20
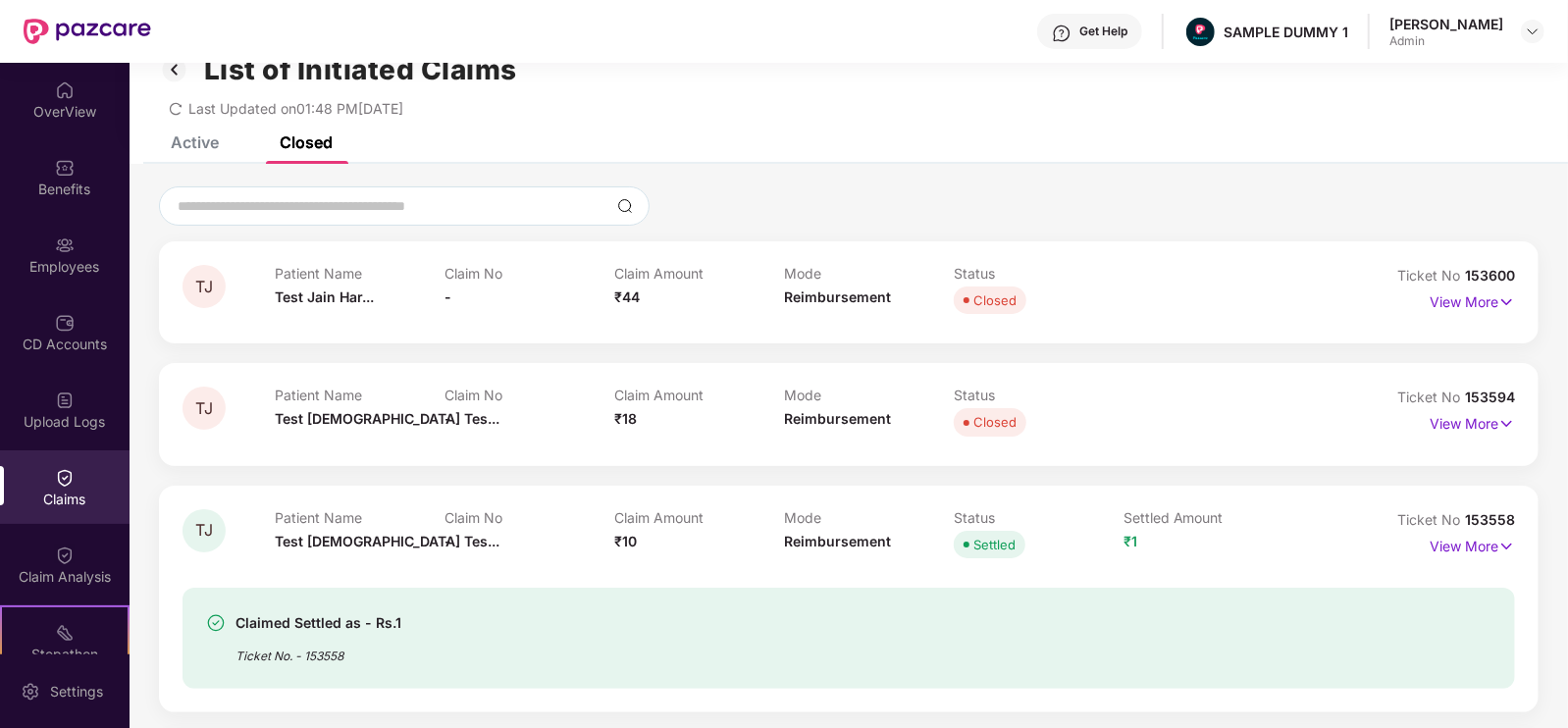
scroll to position [157, 0]
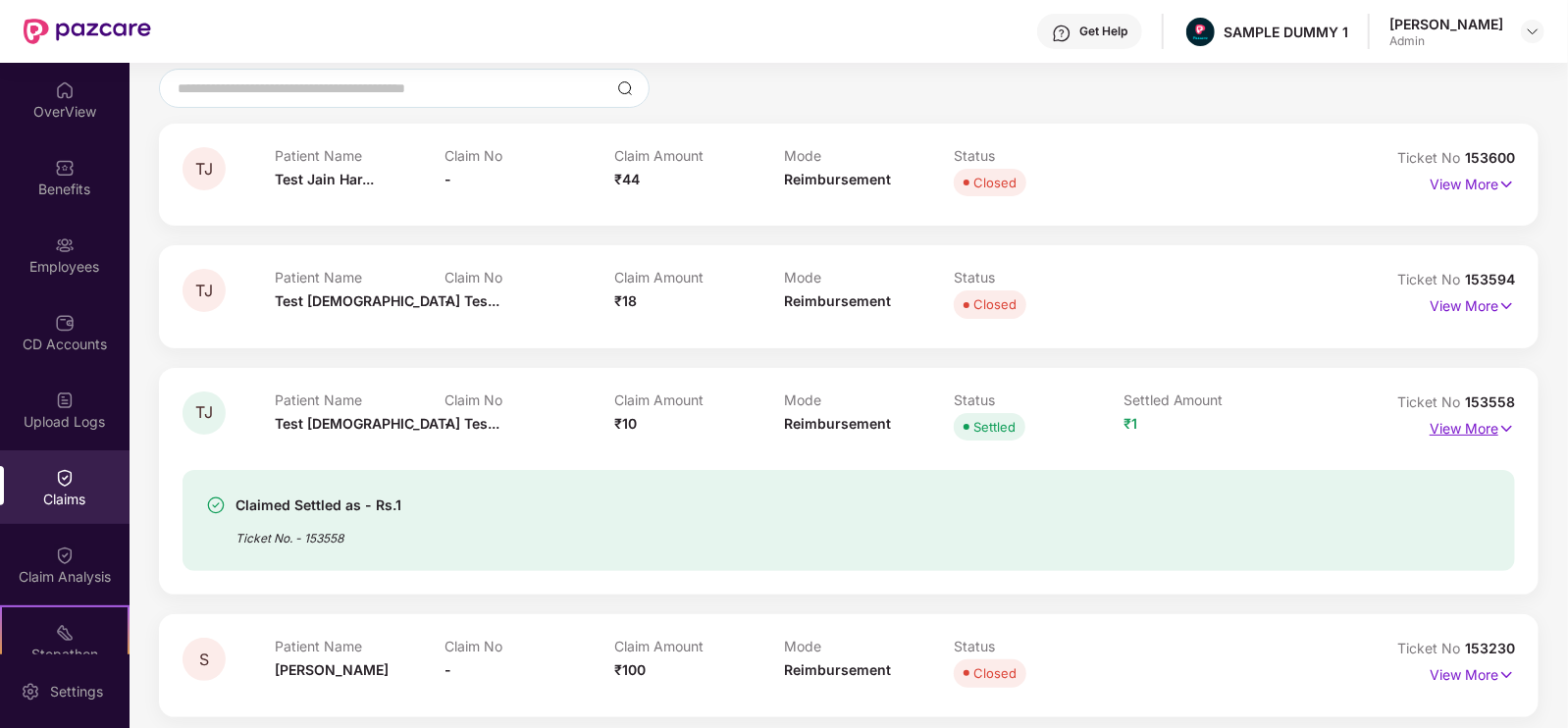
click at [1439, 433] on p "View More" at bounding box center [1472, 426] width 86 height 27
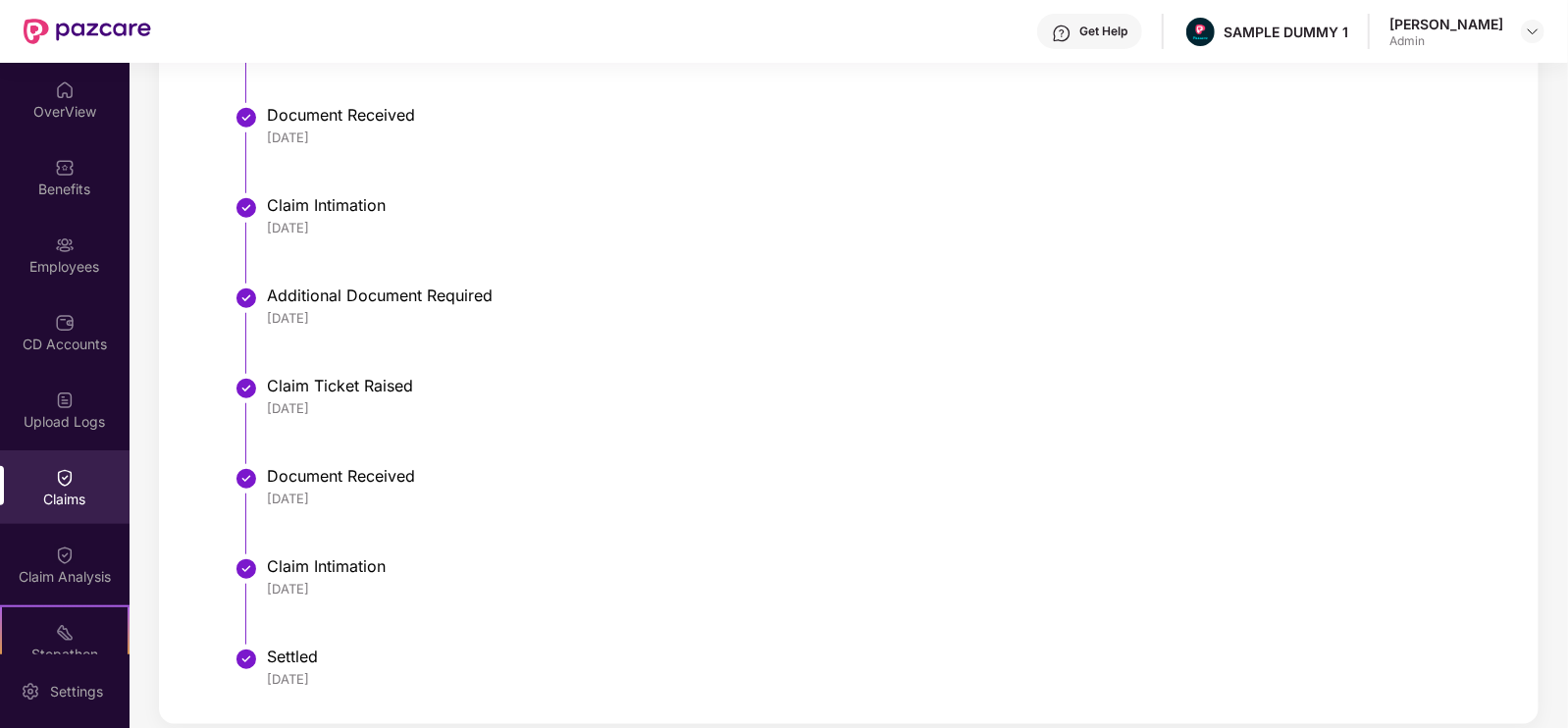
scroll to position [966, 0]
click at [64, 571] on div "Claim Analysis" at bounding box center [65, 577] width 129 height 20
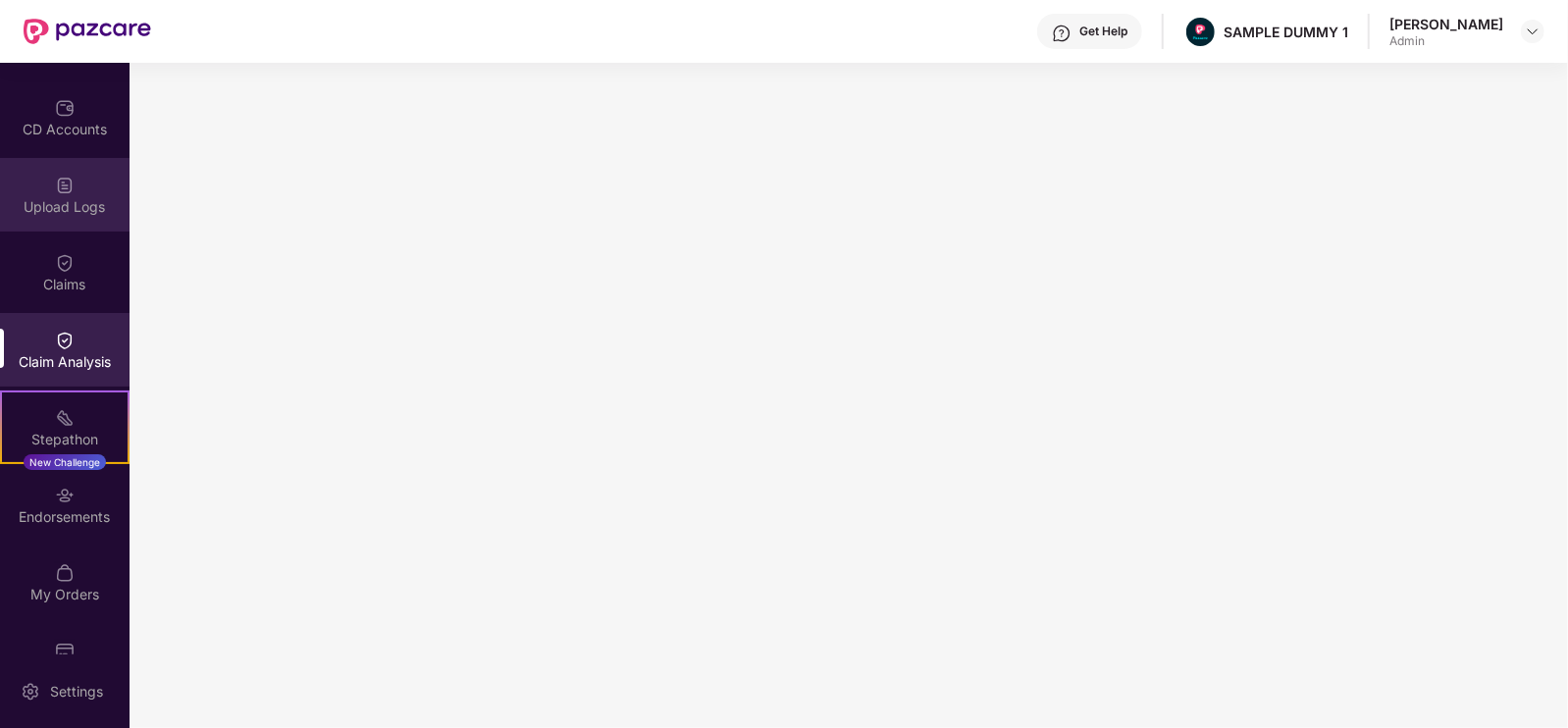
scroll to position [261, 0]
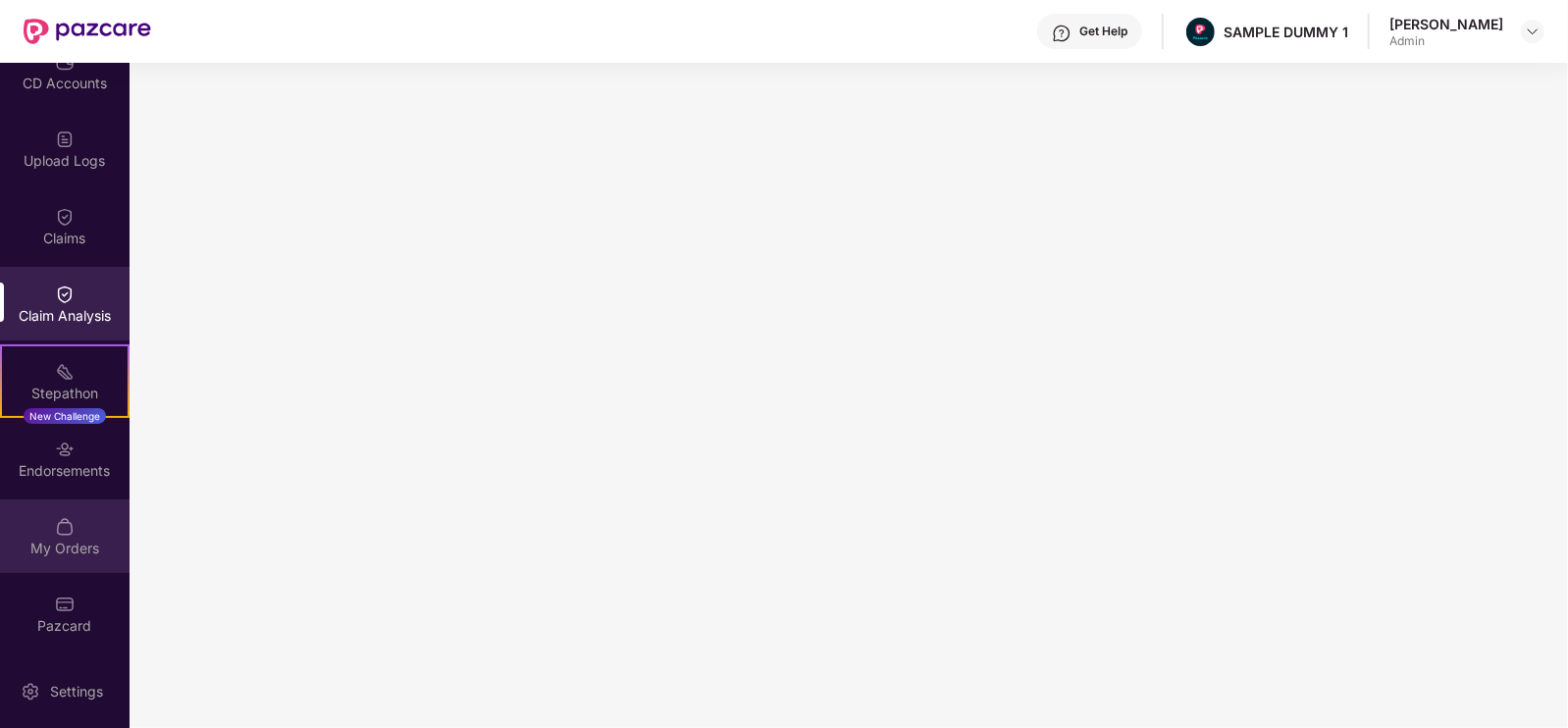
click at [52, 538] on div "My Orders" at bounding box center [65, 548] width 129 height 20
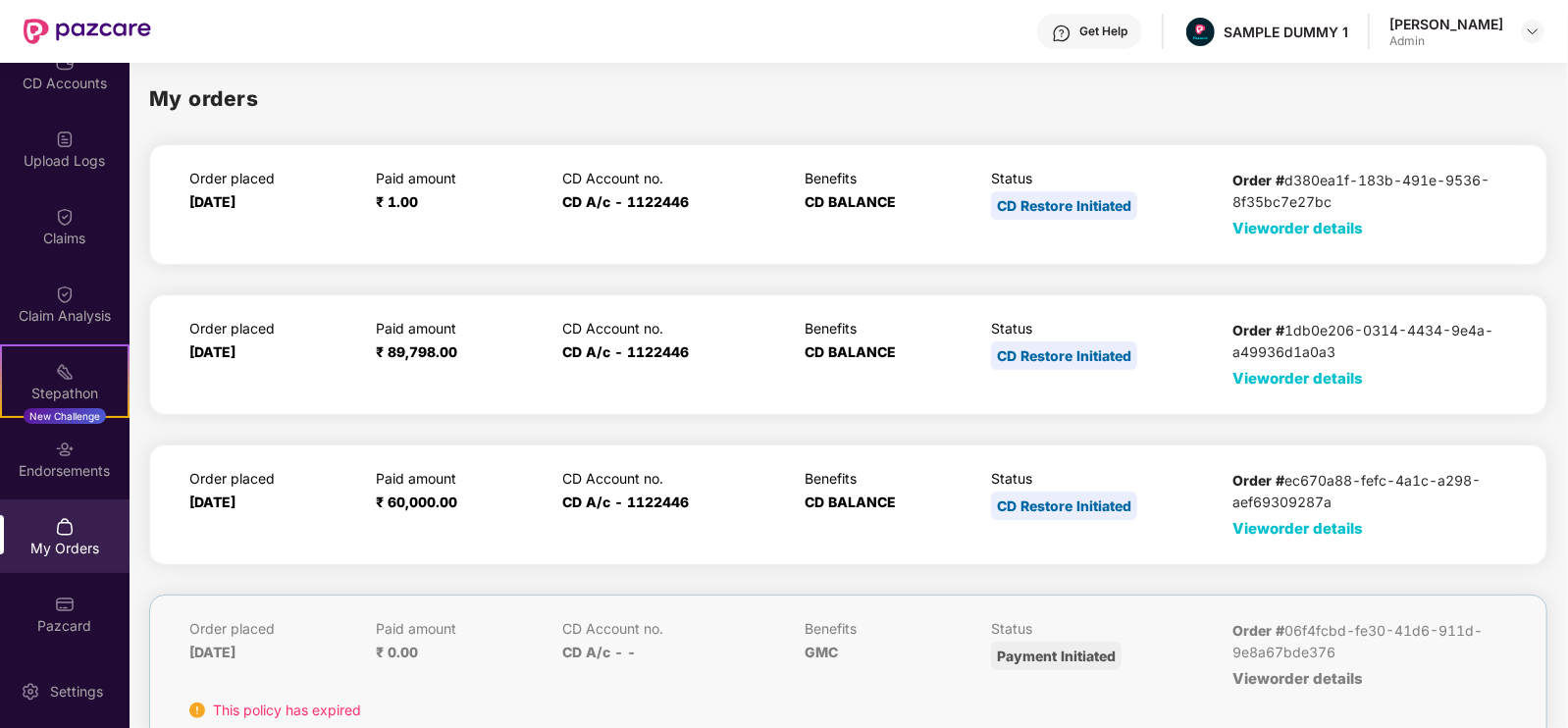
click at [1241, 531] on span "View order details" at bounding box center [1297, 528] width 130 height 19
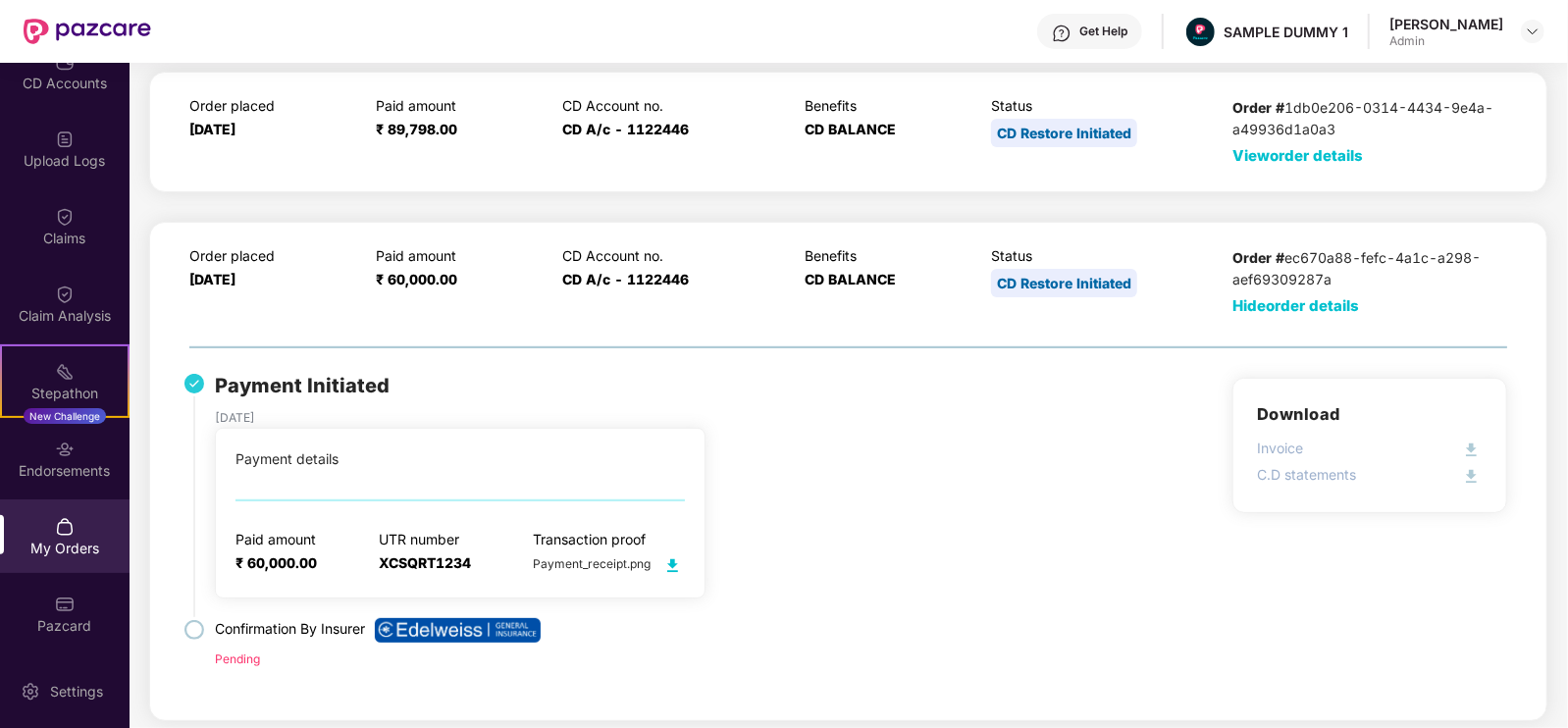
scroll to position [225, 0]
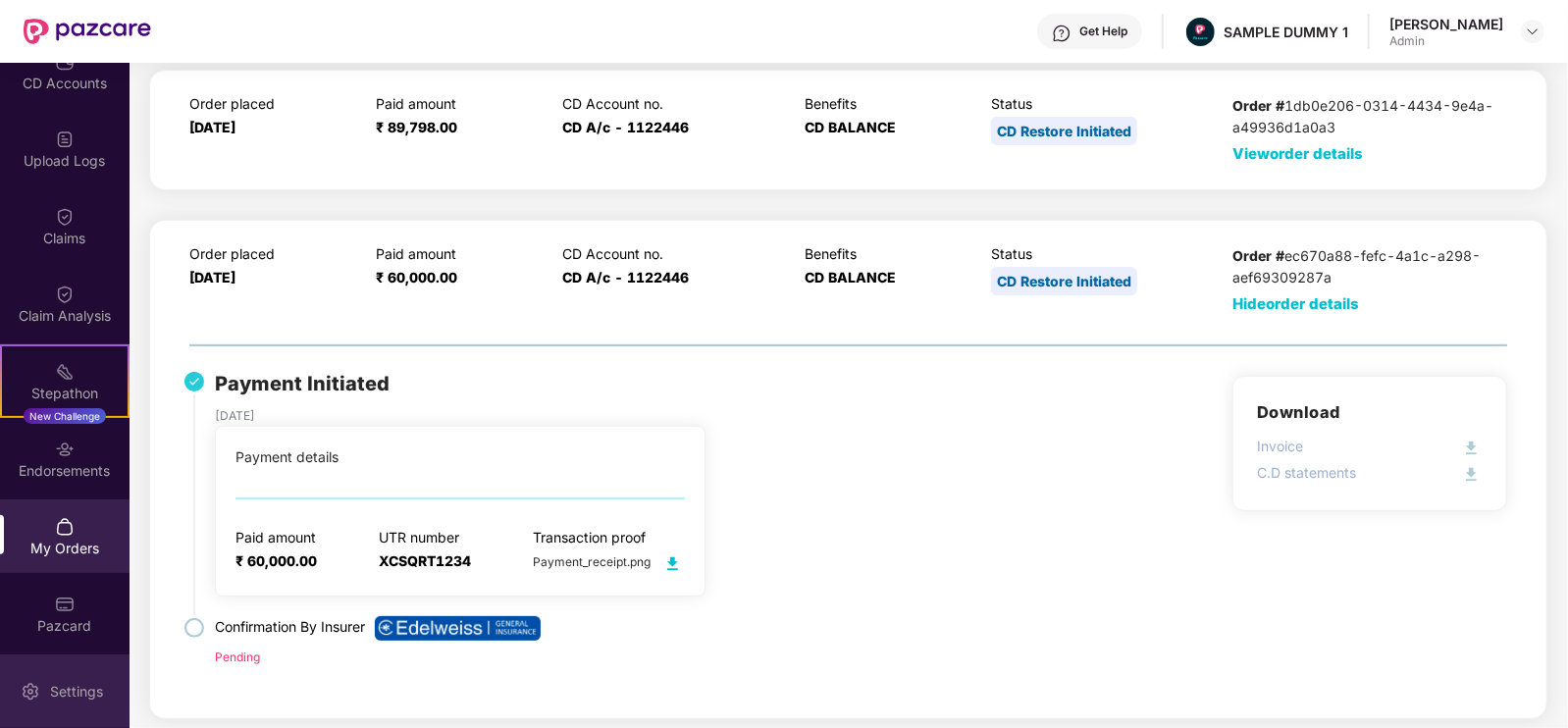
click at [76, 678] on div "Settings" at bounding box center [65, 691] width 129 height 74
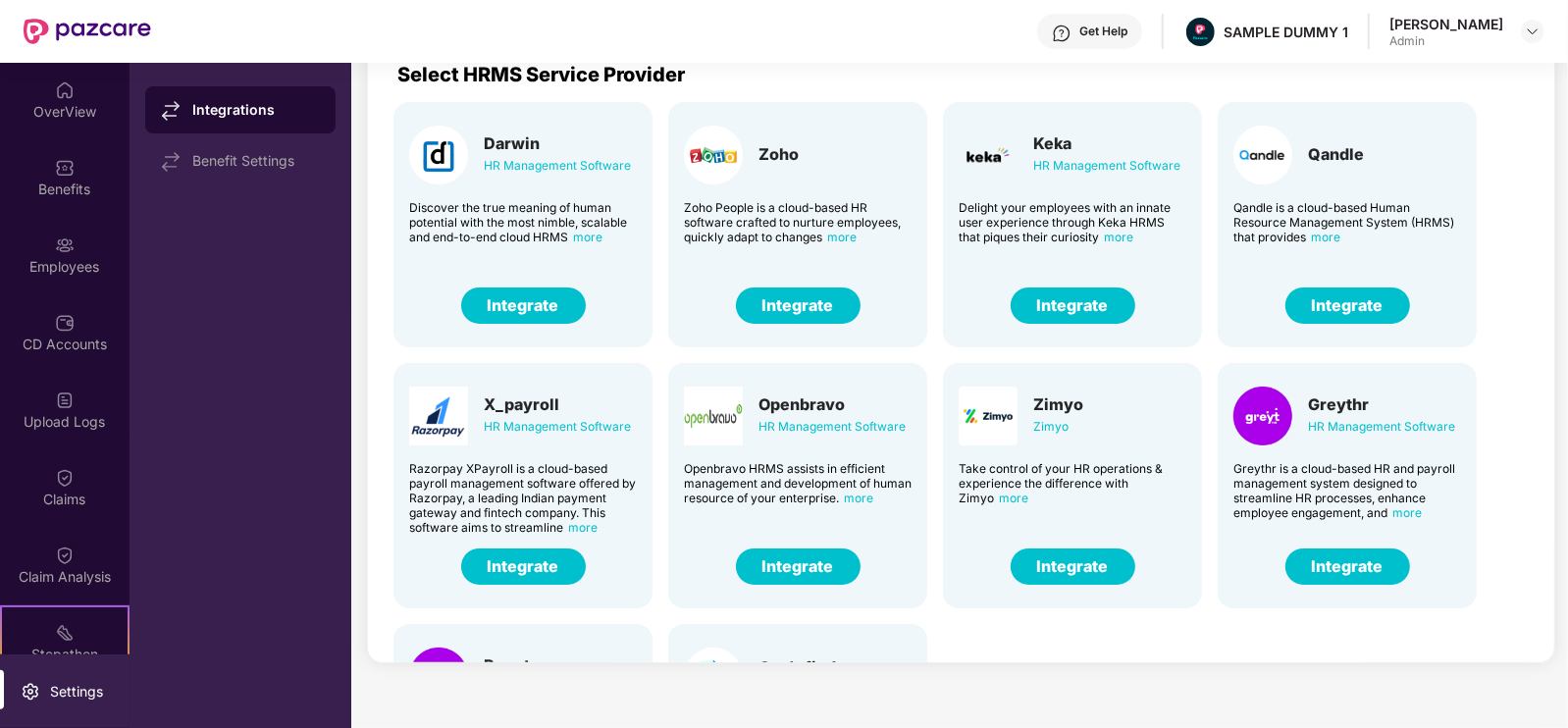
click at [1124, 22] on div "Get Help" at bounding box center [1089, 32] width 105 height 36
